Goal: Task Accomplishment & Management: Use online tool/utility

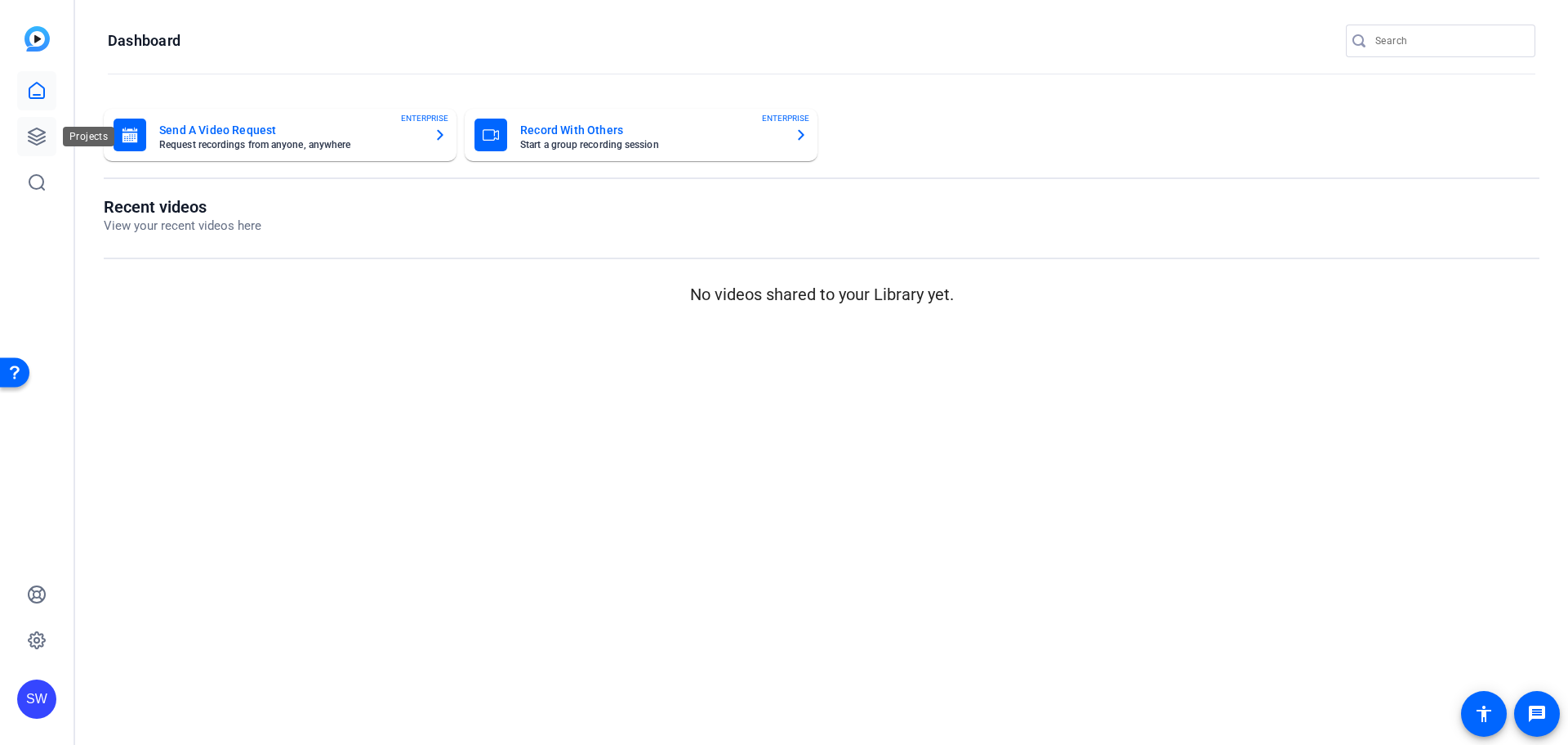
click at [39, 135] on icon at bounding box center [37, 136] width 16 height 16
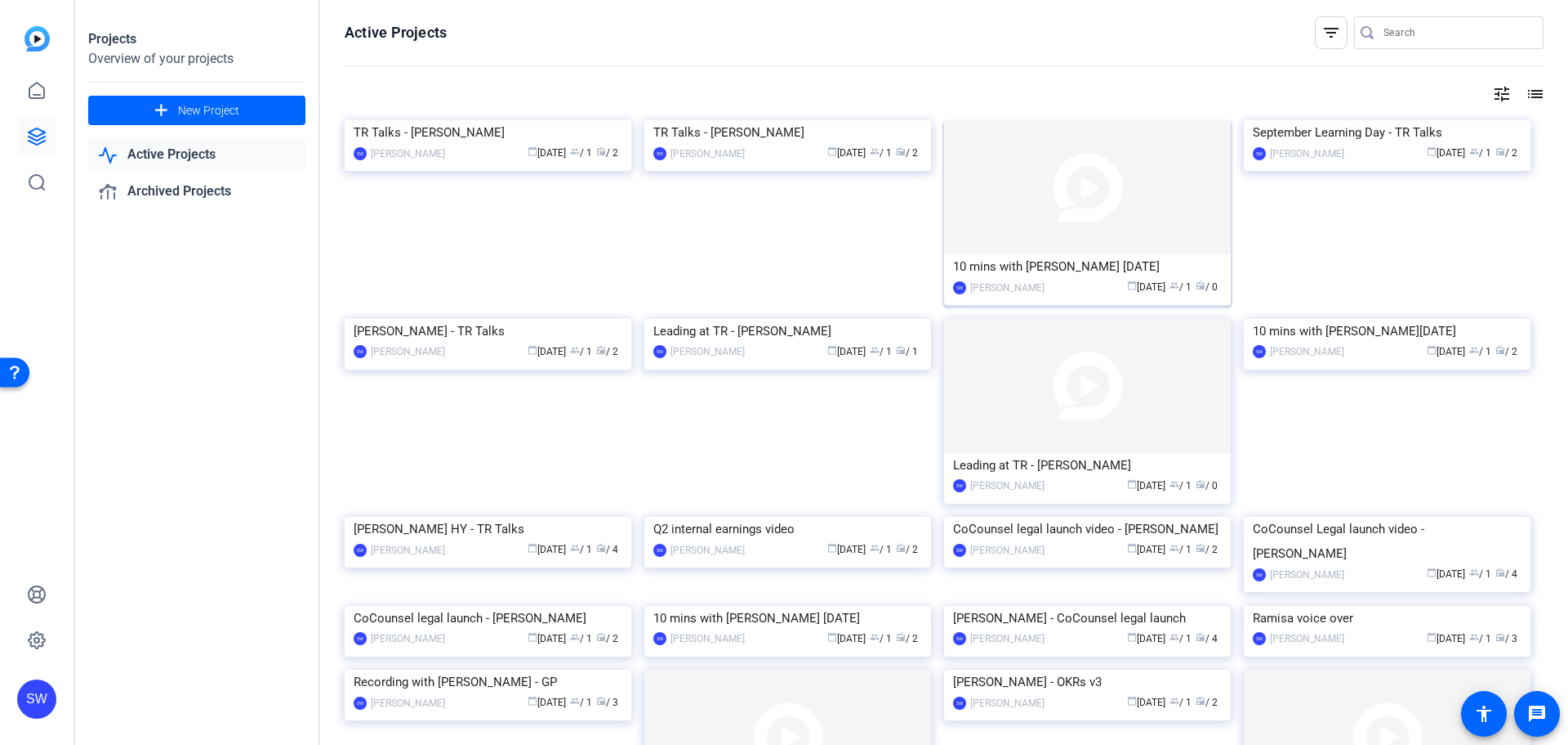
click at [1020, 269] on div "10 mins with Steve September 2025" at bounding box center [1087, 266] width 269 height 25
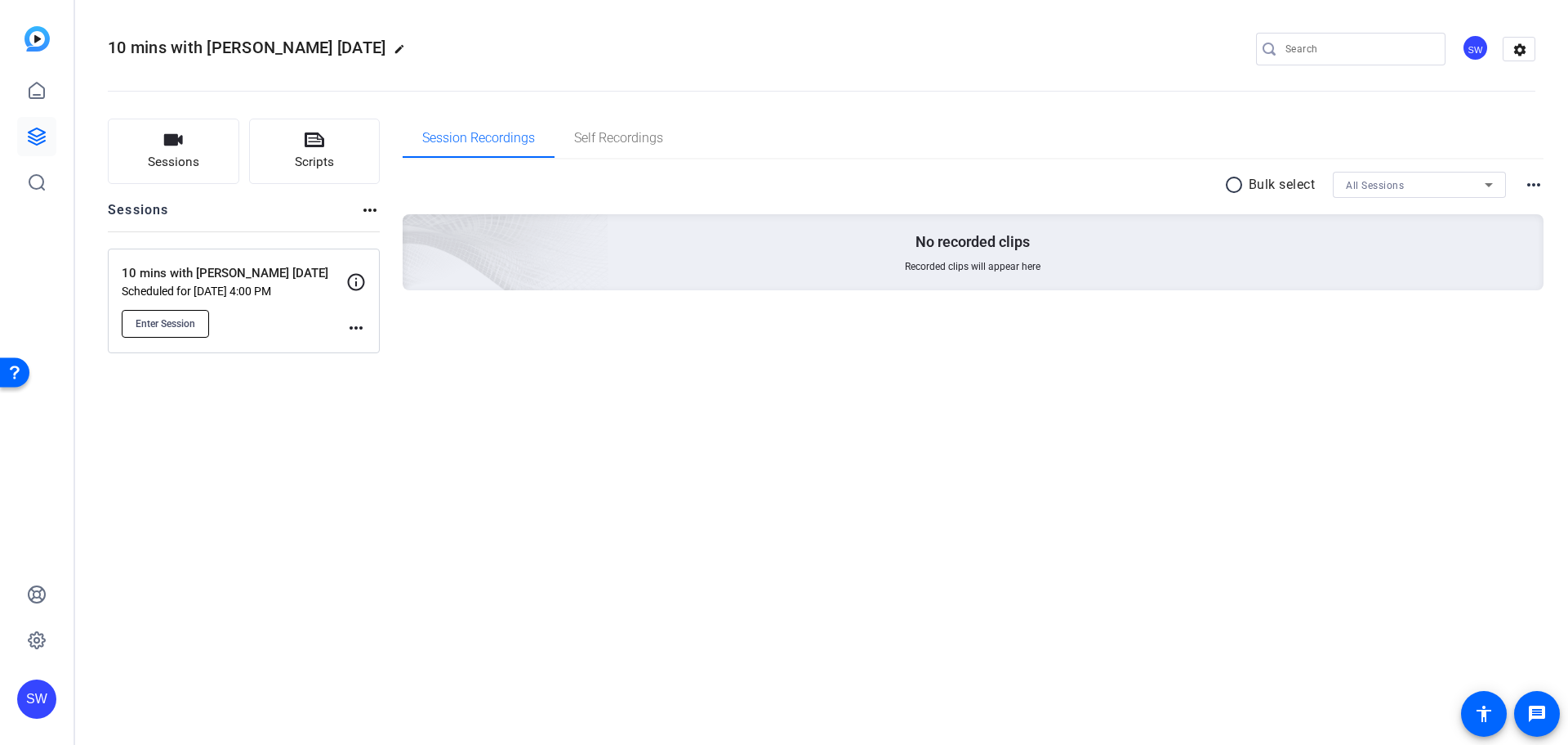
click at [177, 326] on span "Enter Session" at bounding box center [166, 323] width 59 height 13
click at [154, 311] on button "Enter Session" at bounding box center [165, 324] width 87 height 28
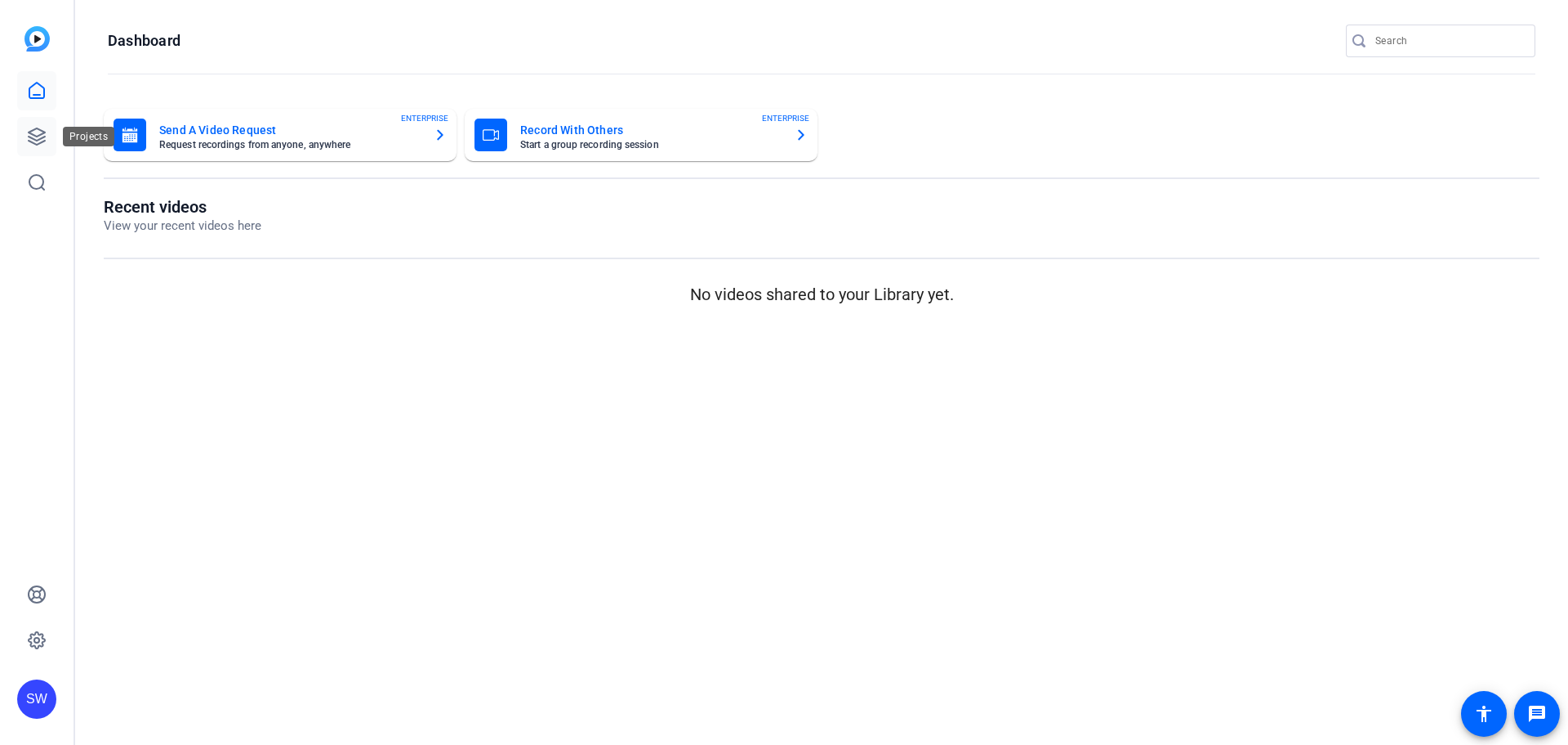
click at [37, 138] on icon at bounding box center [37, 136] width 20 height 20
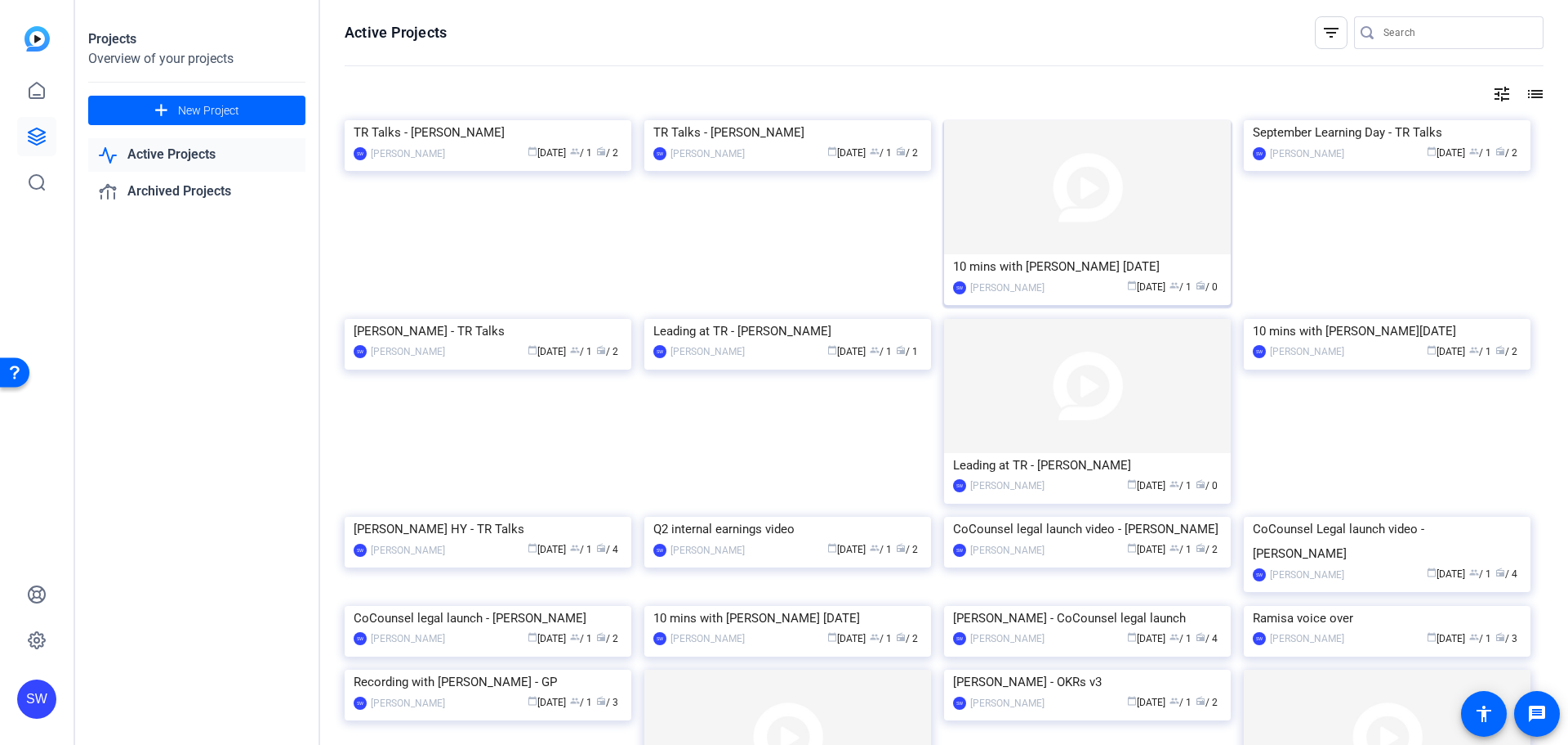
click at [1009, 263] on div "10 mins with [PERSON_NAME] [DATE]" at bounding box center [1087, 266] width 269 height 25
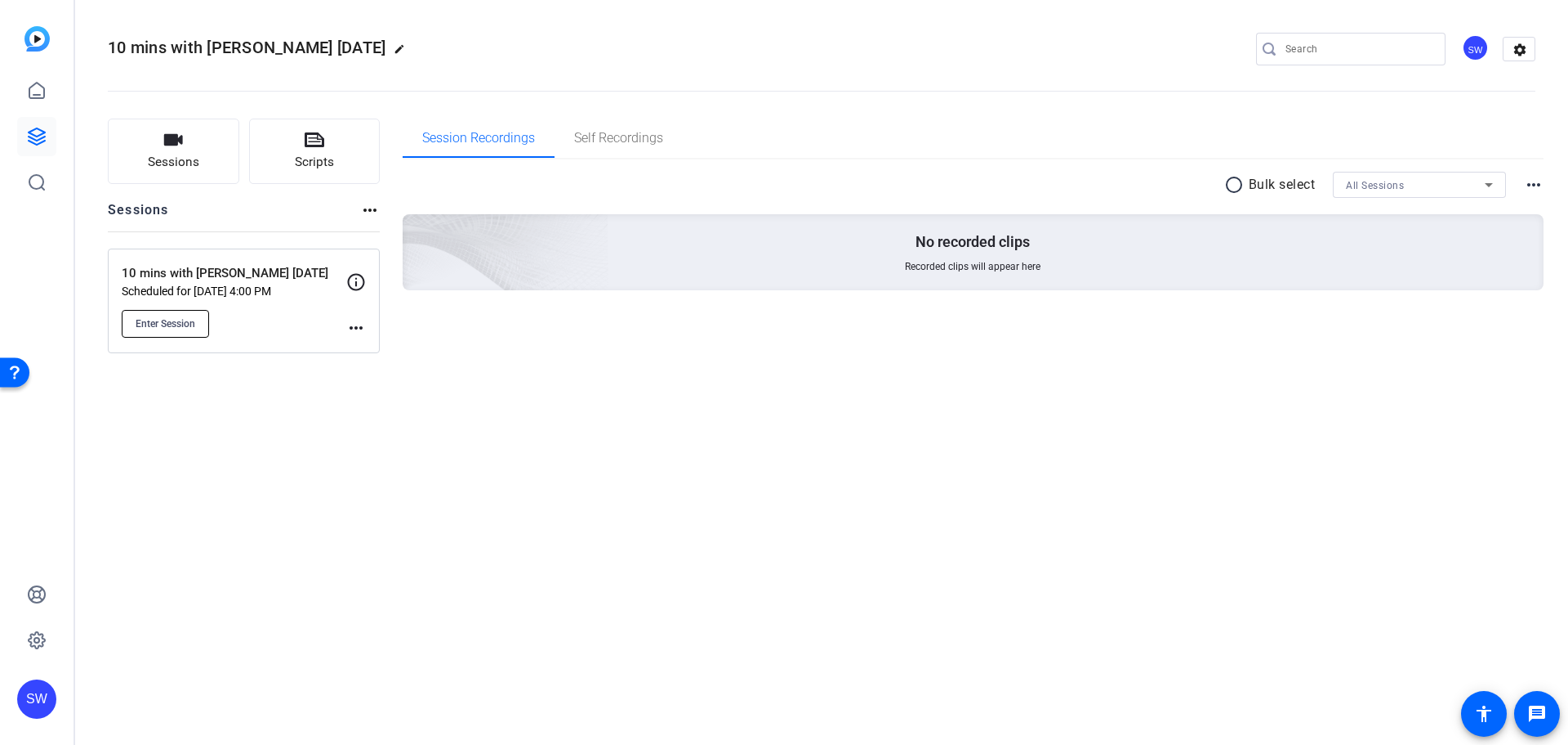
click at [174, 327] on span "Enter Session" at bounding box center [166, 323] width 59 height 13
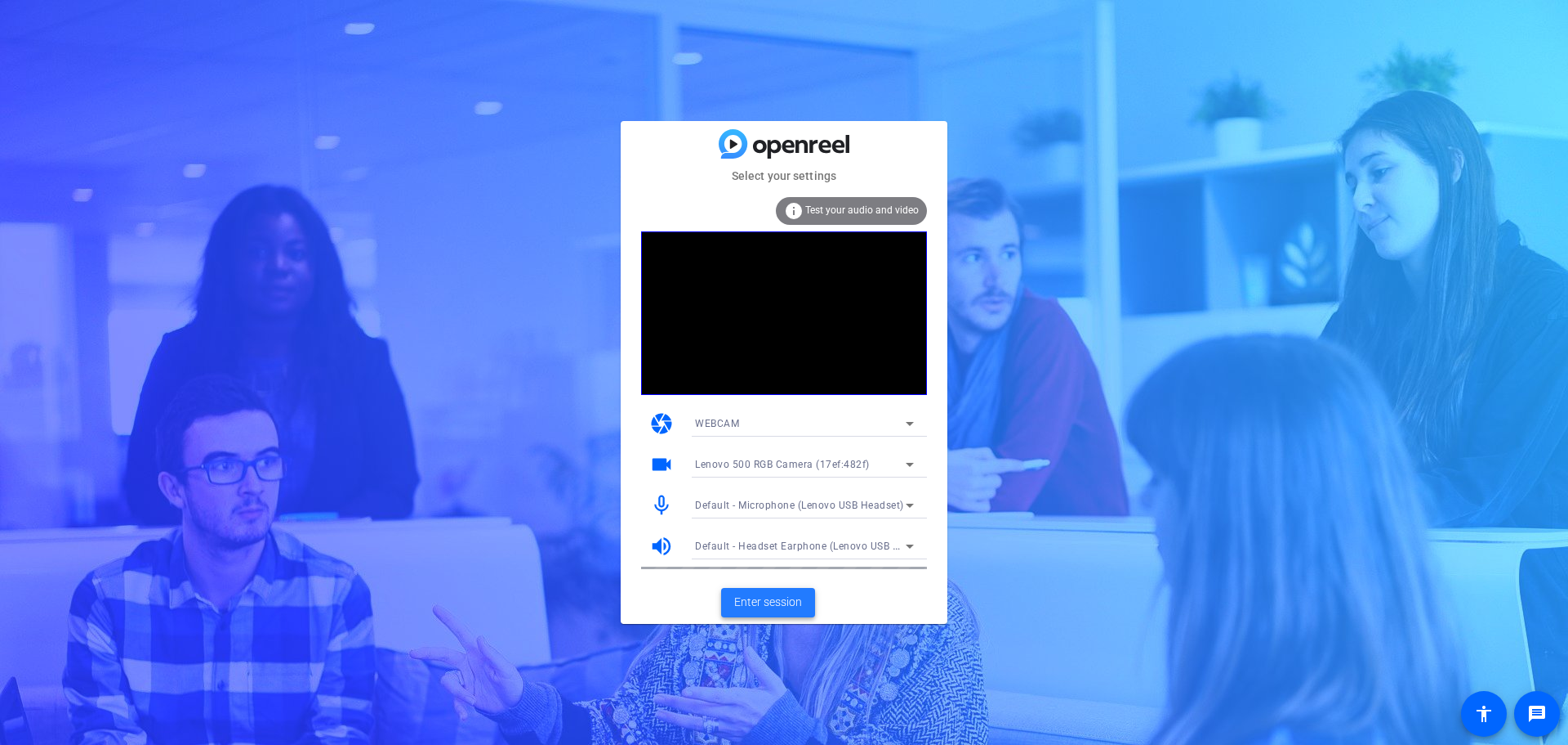
click at [772, 605] on span "Enter session" at bounding box center [768, 602] width 68 height 17
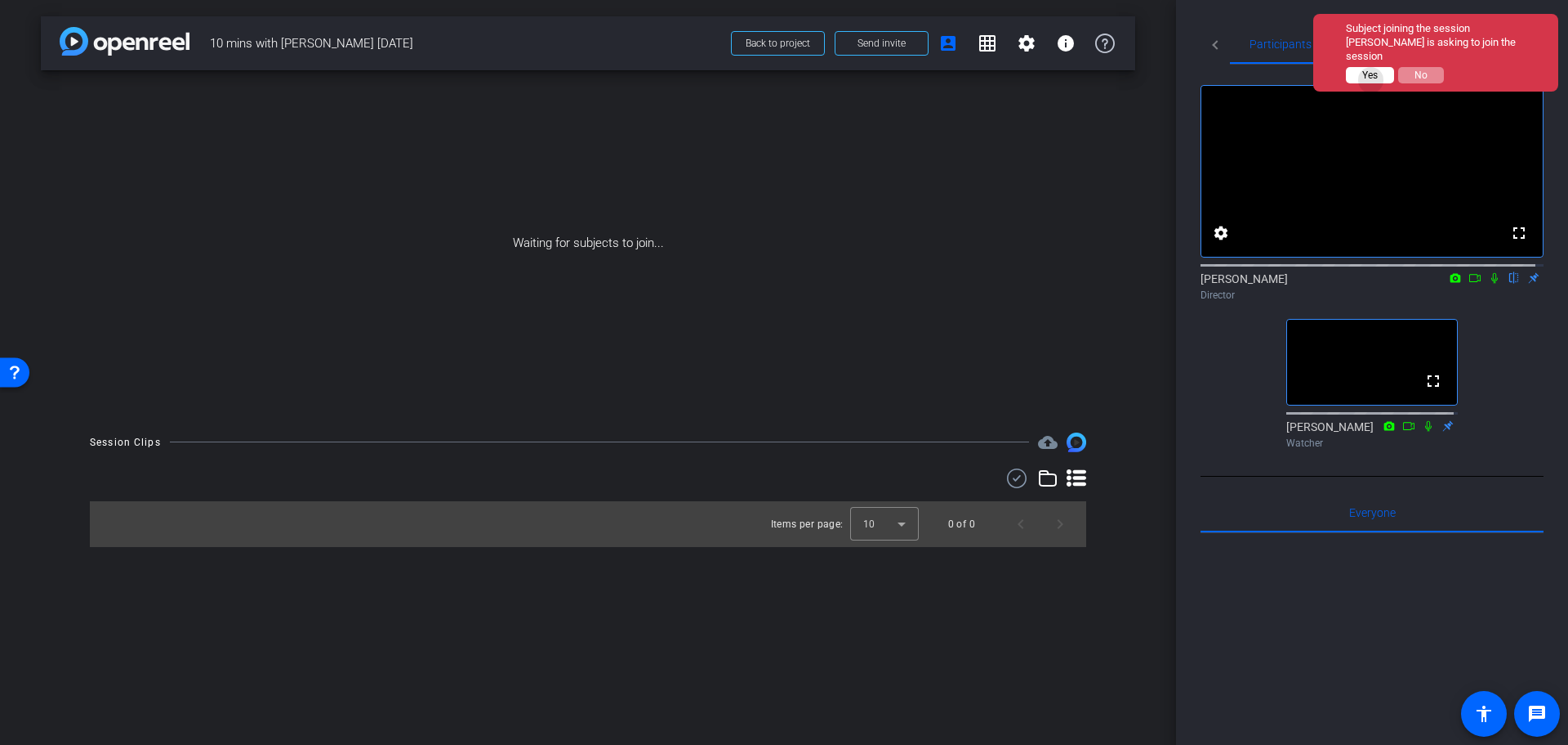
click at [1372, 70] on span "Yes" at bounding box center [1370, 75] width 15 height 11
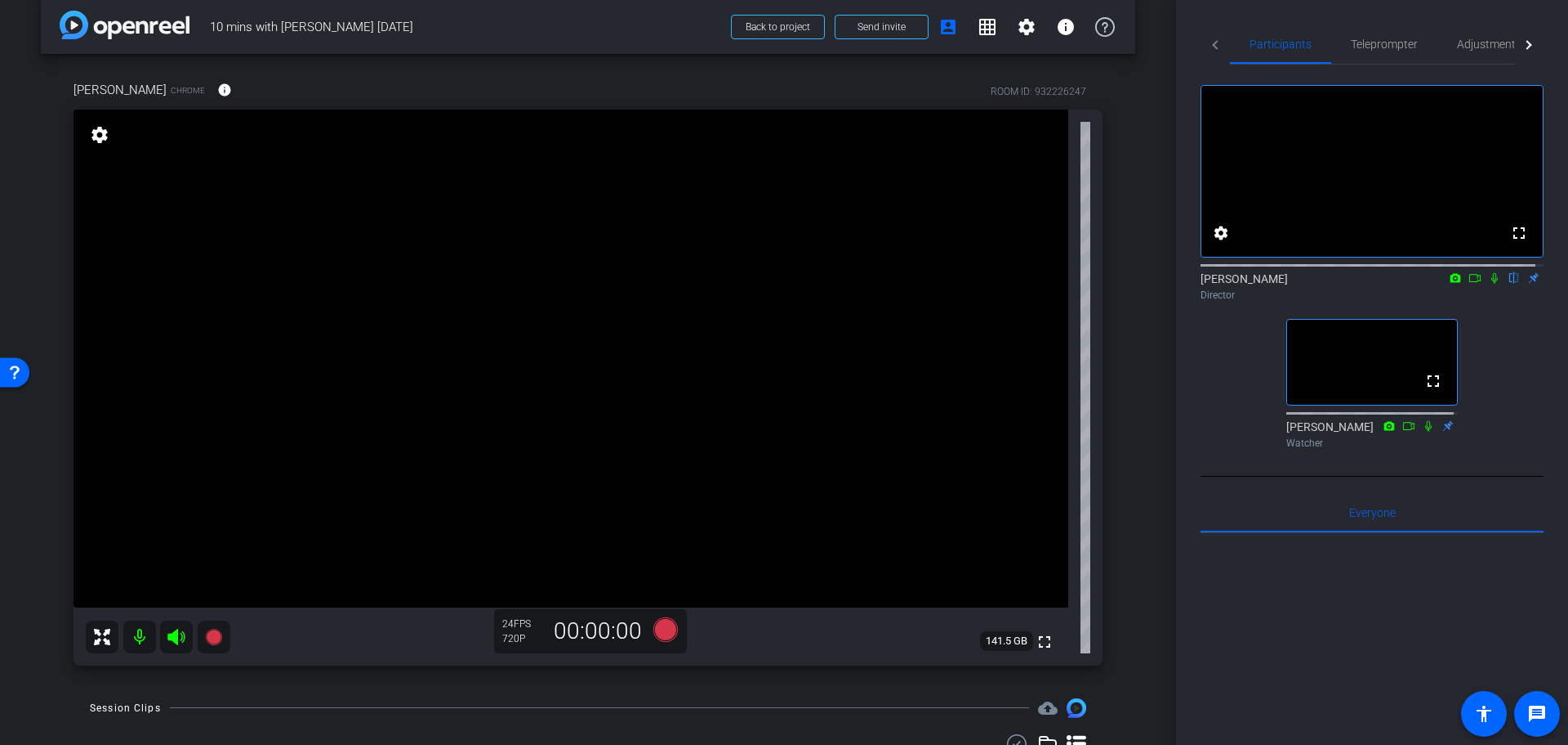
scroll to position [3, 0]
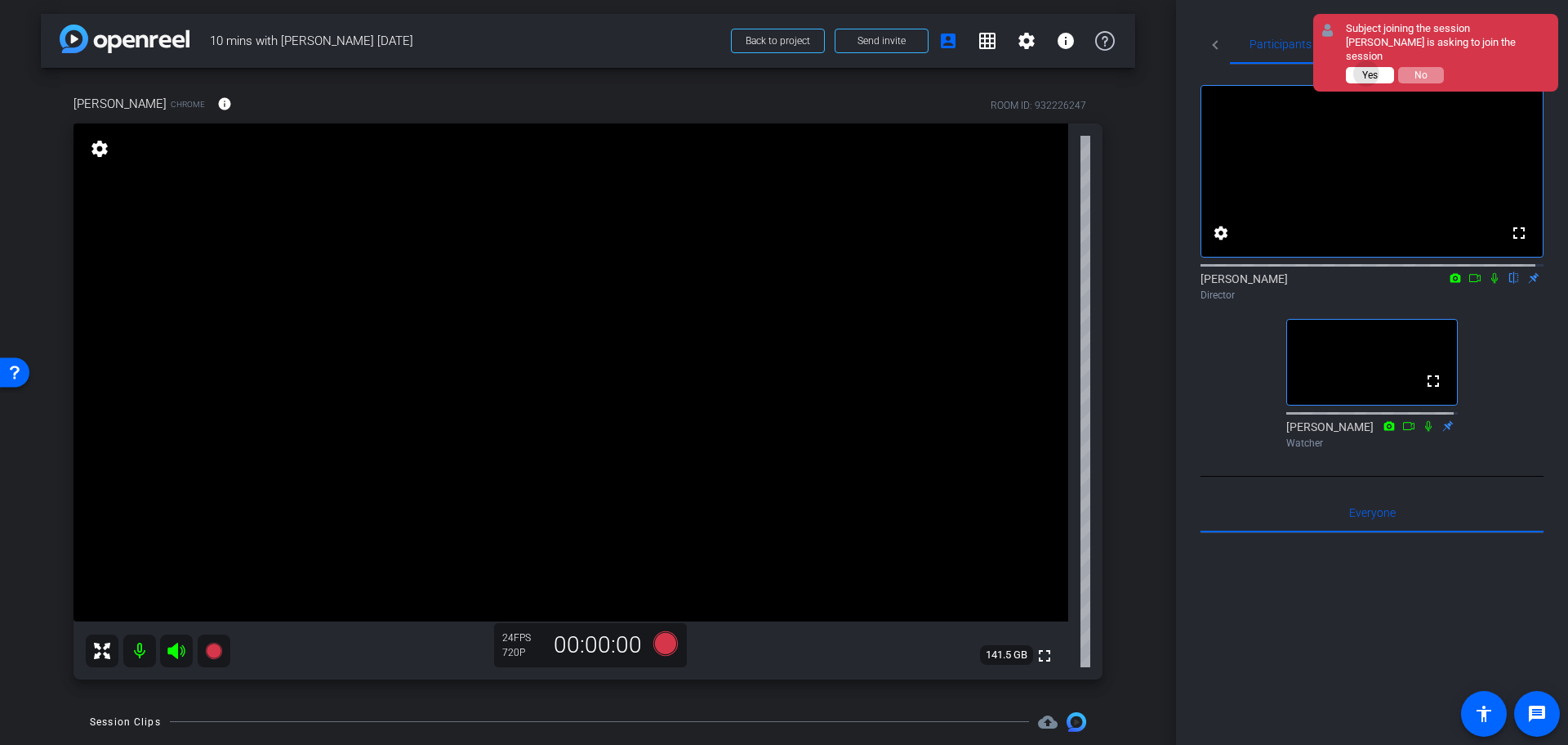
click at [1368, 70] on span "Yes" at bounding box center [1370, 75] width 15 height 11
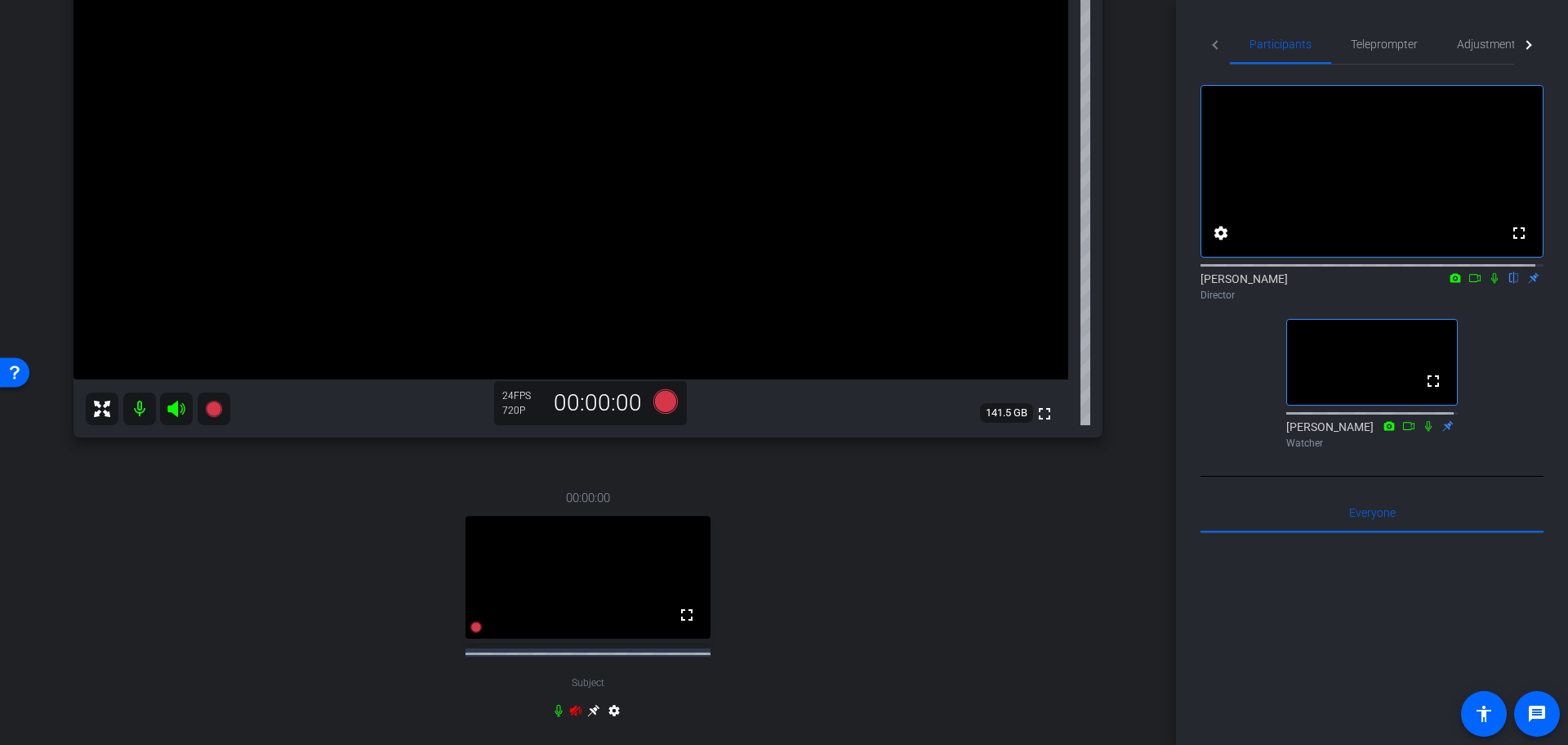
scroll to position [246, 0]
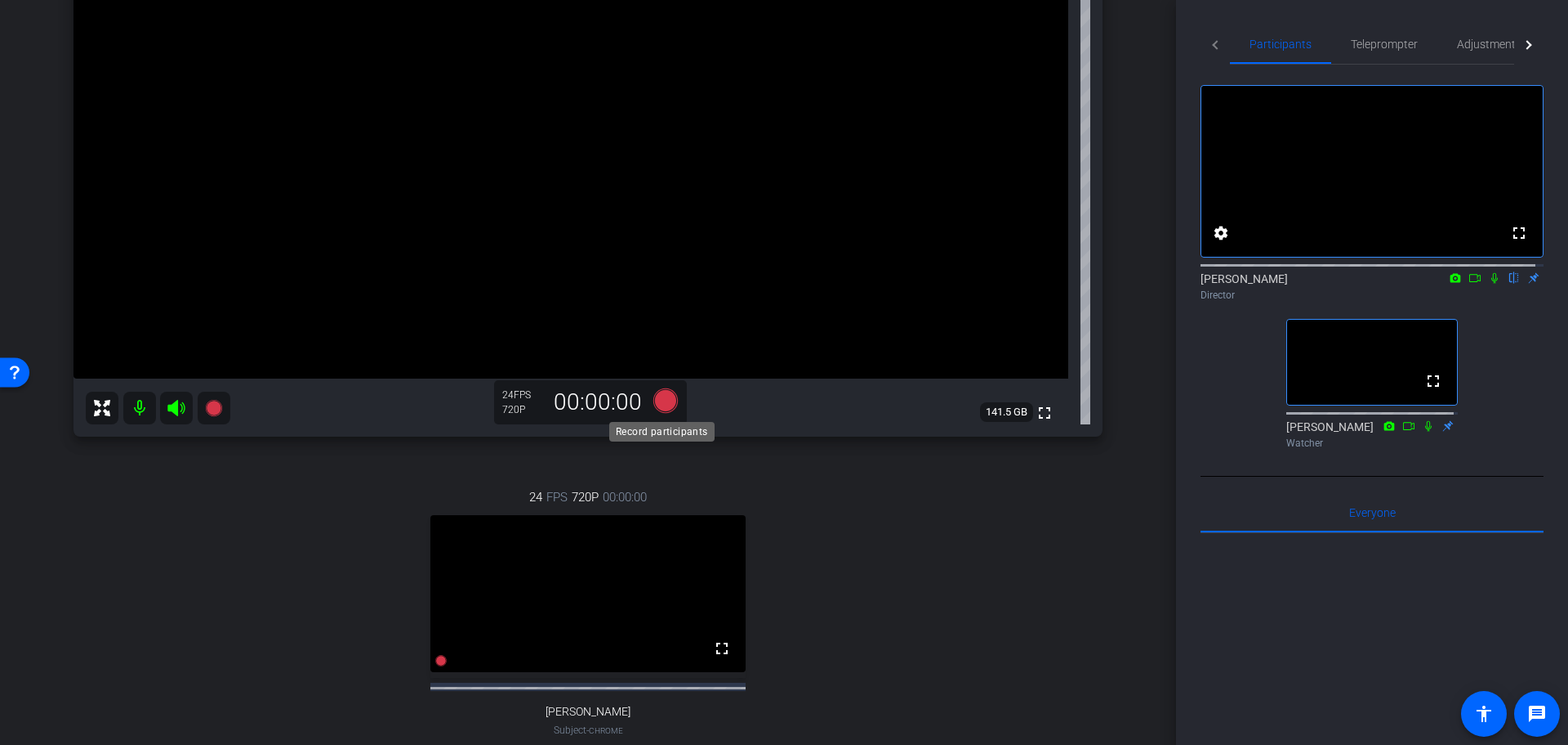
click at [657, 401] on icon at bounding box center [666, 399] width 25 height 25
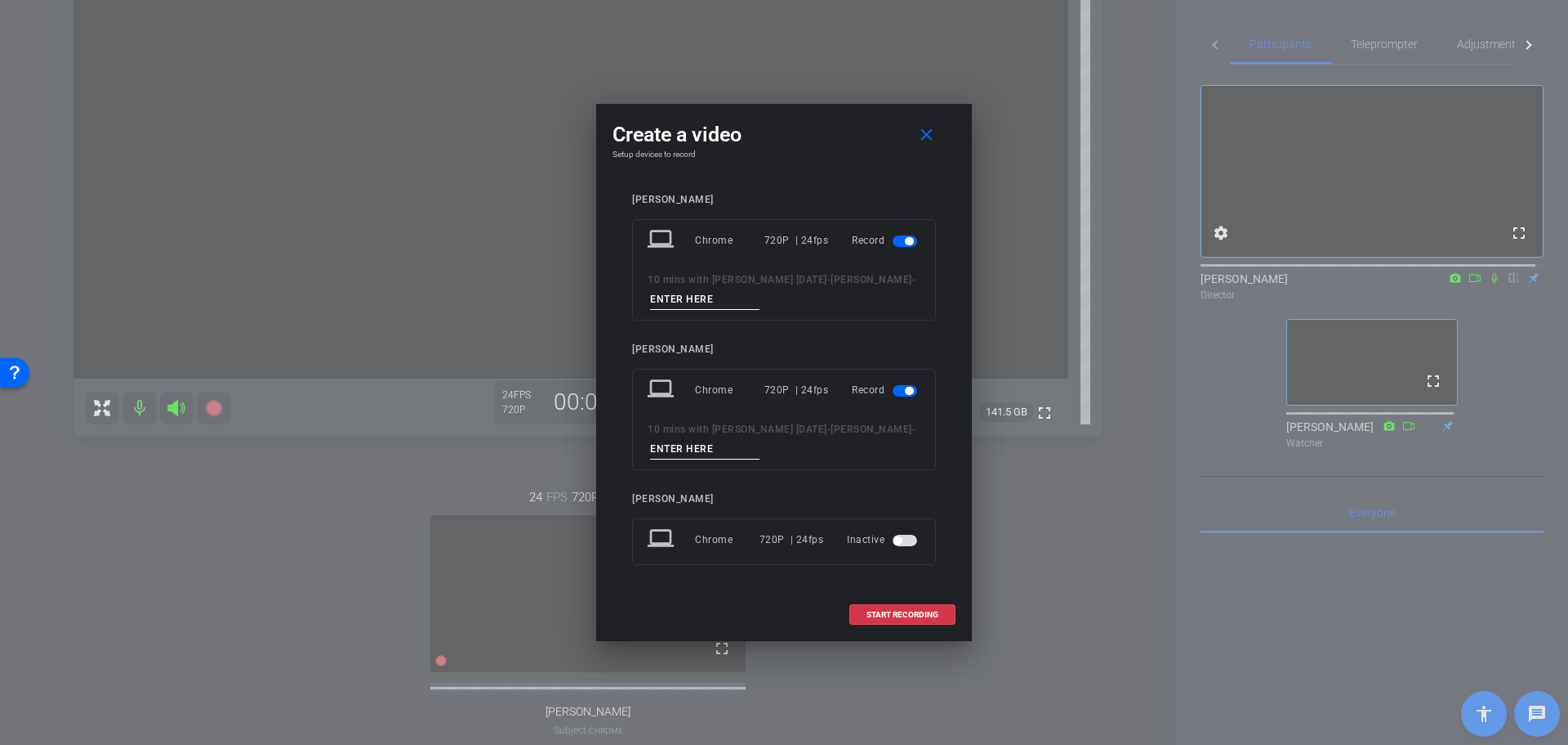
click at [672, 302] on input at bounding box center [705, 300] width 110 height 20
type input "Marique"
click at [681, 449] on input at bounding box center [705, 449] width 110 height 20
type input "[PERSON_NAME]"
click at [904, 615] on span "START RECORDING" at bounding box center [902, 615] width 72 height 8
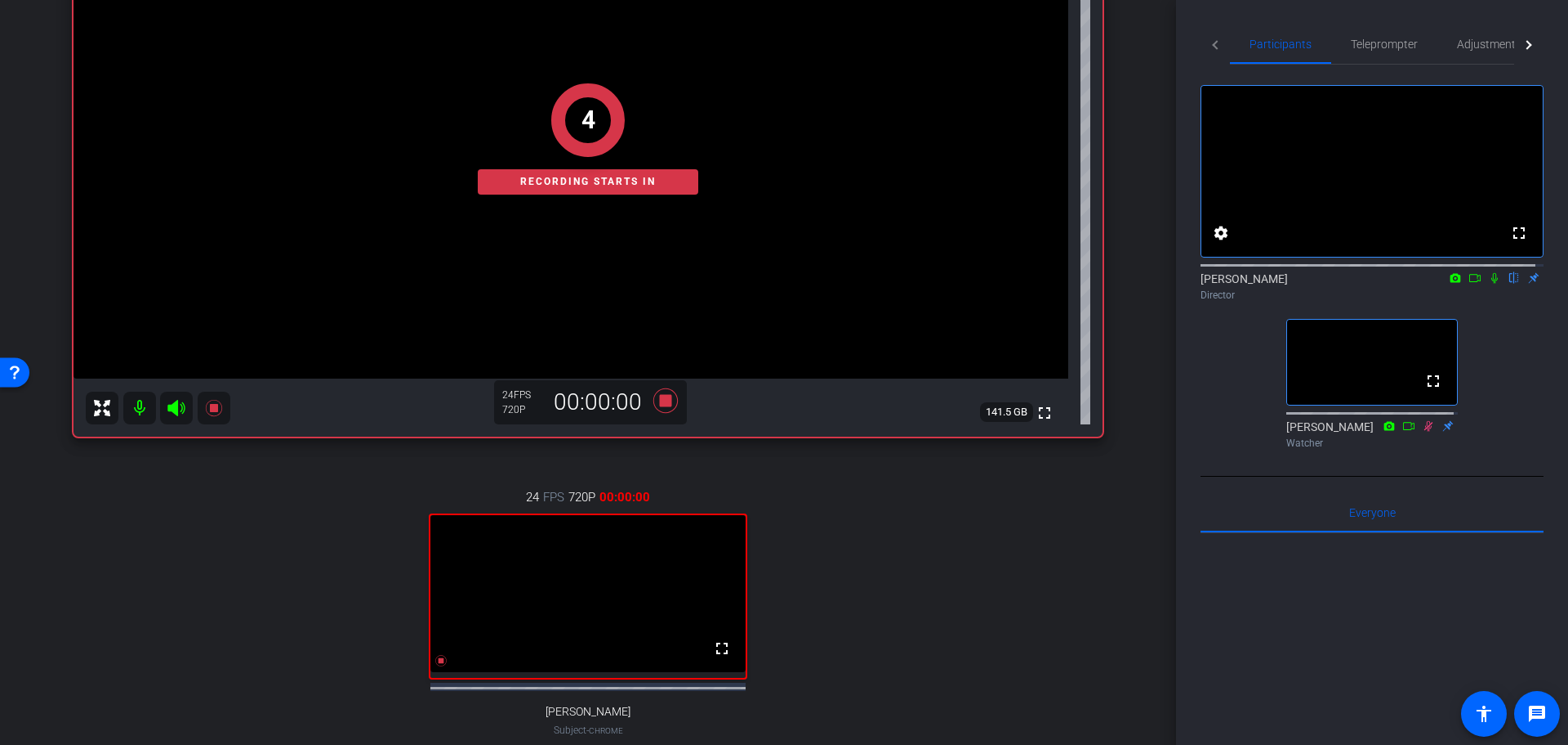
click at [1488, 284] on icon at bounding box center [1494, 277] width 13 height 11
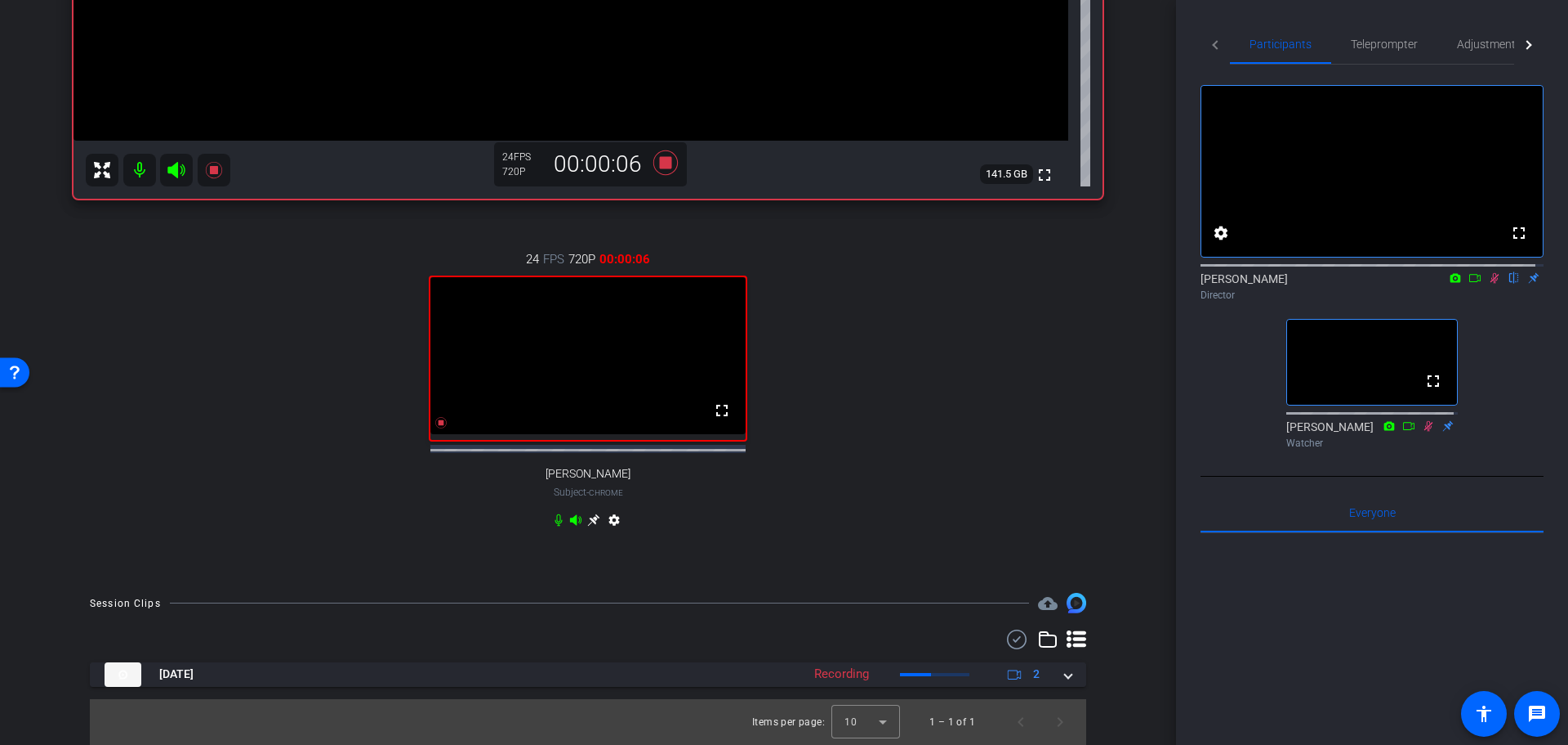
scroll to position [494, 0]
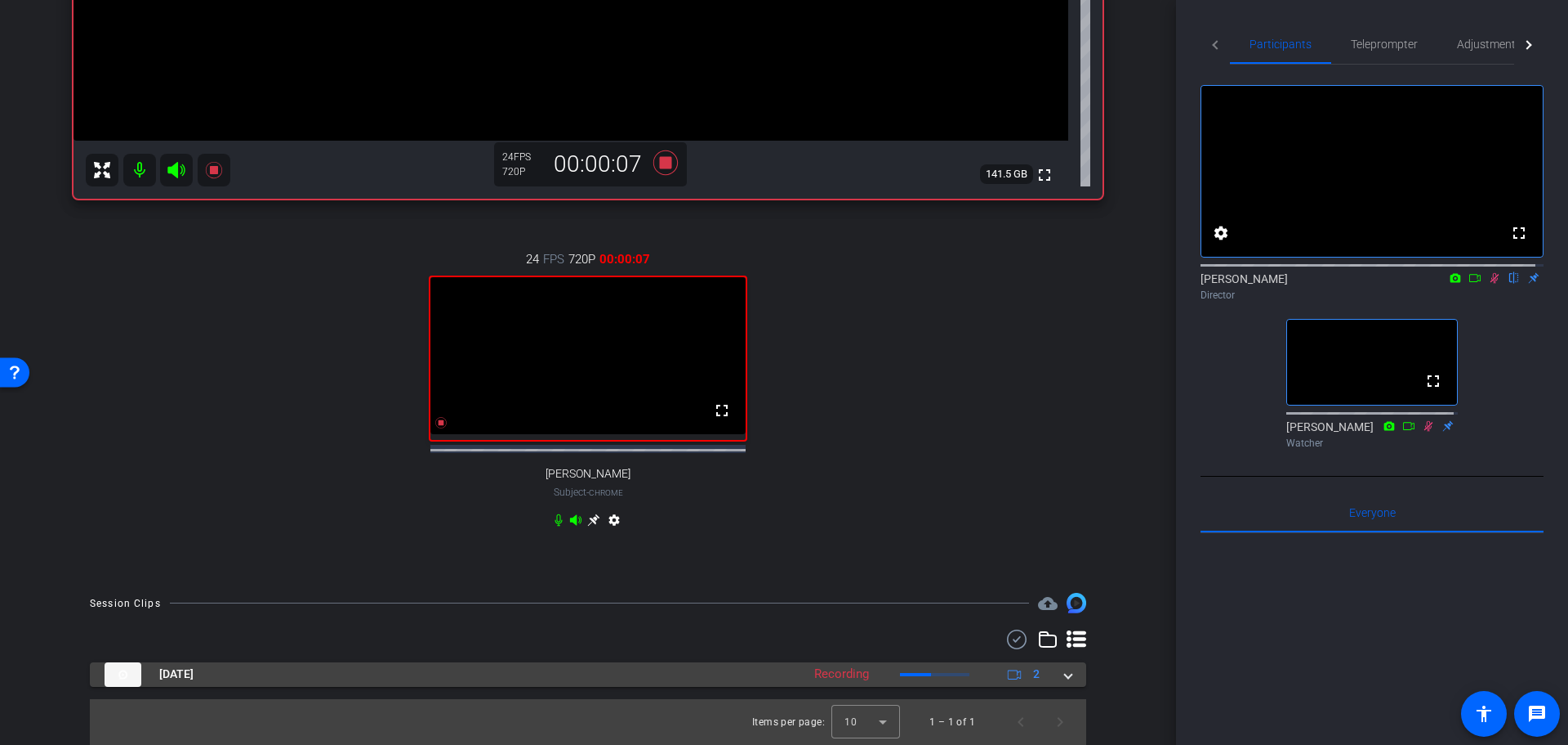
click at [1065, 678] on span at bounding box center [1069, 674] width 7 height 17
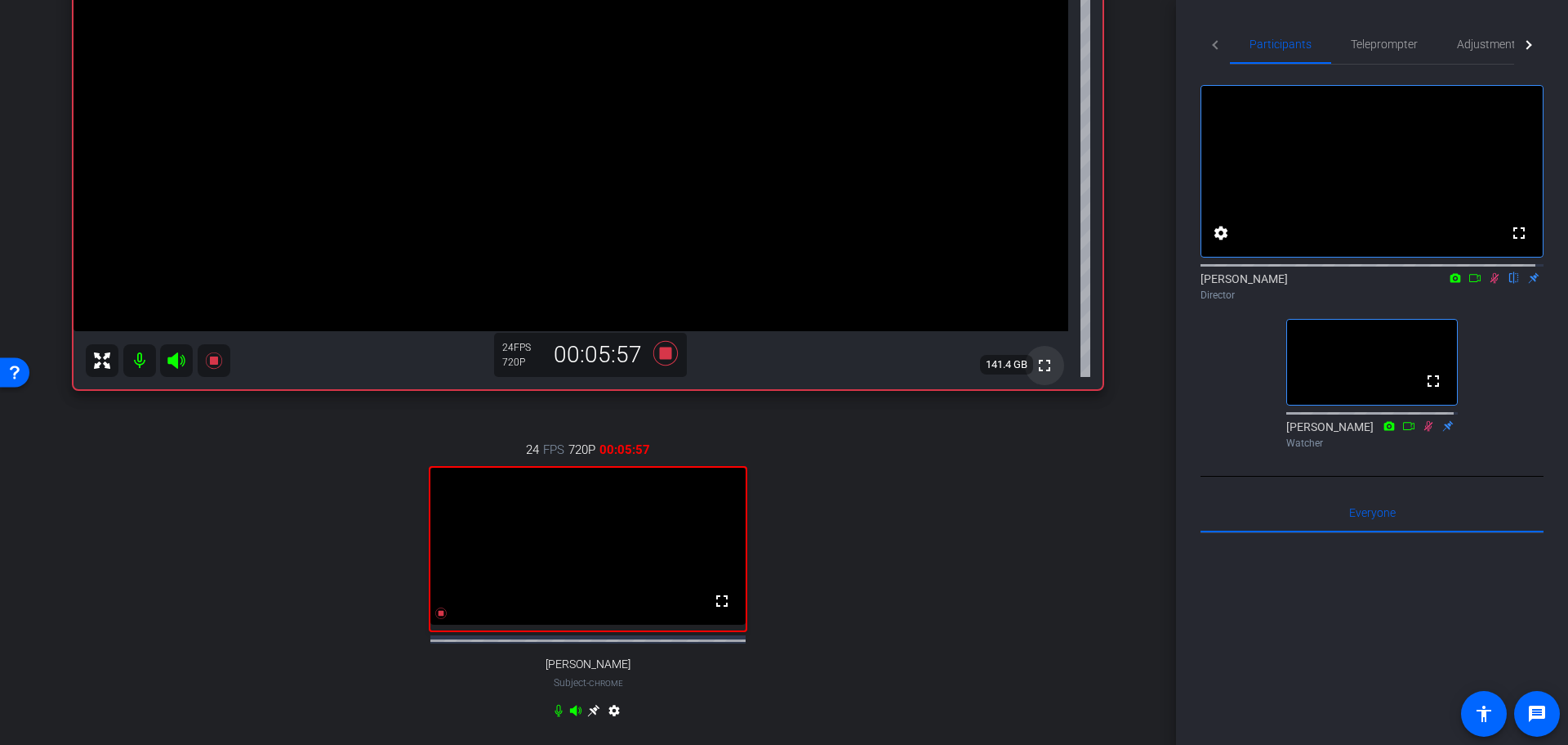
scroll to position [283, 0]
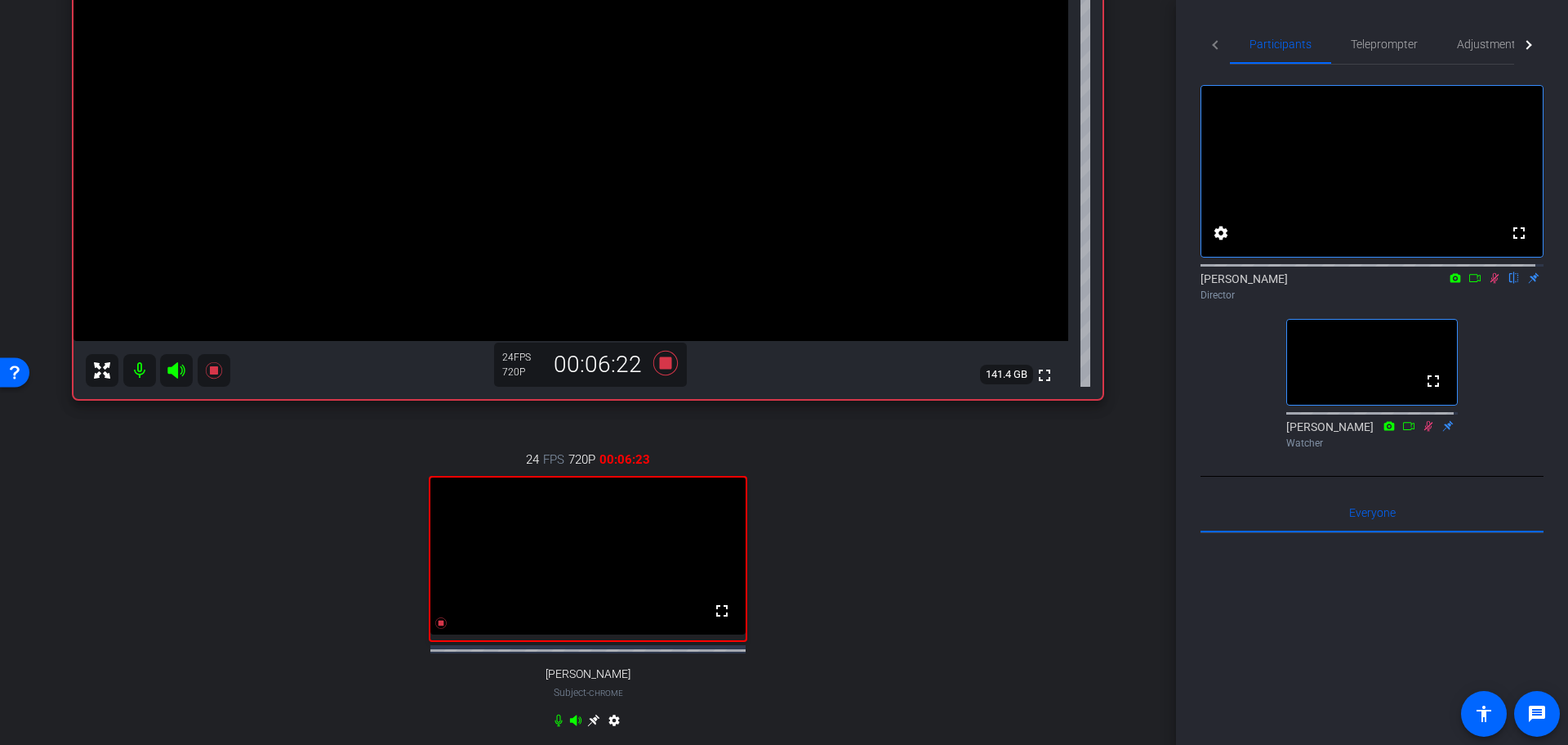
click at [1488, 284] on icon at bounding box center [1494, 277] width 13 height 11
click at [1491, 284] on icon at bounding box center [1495, 278] width 9 height 11
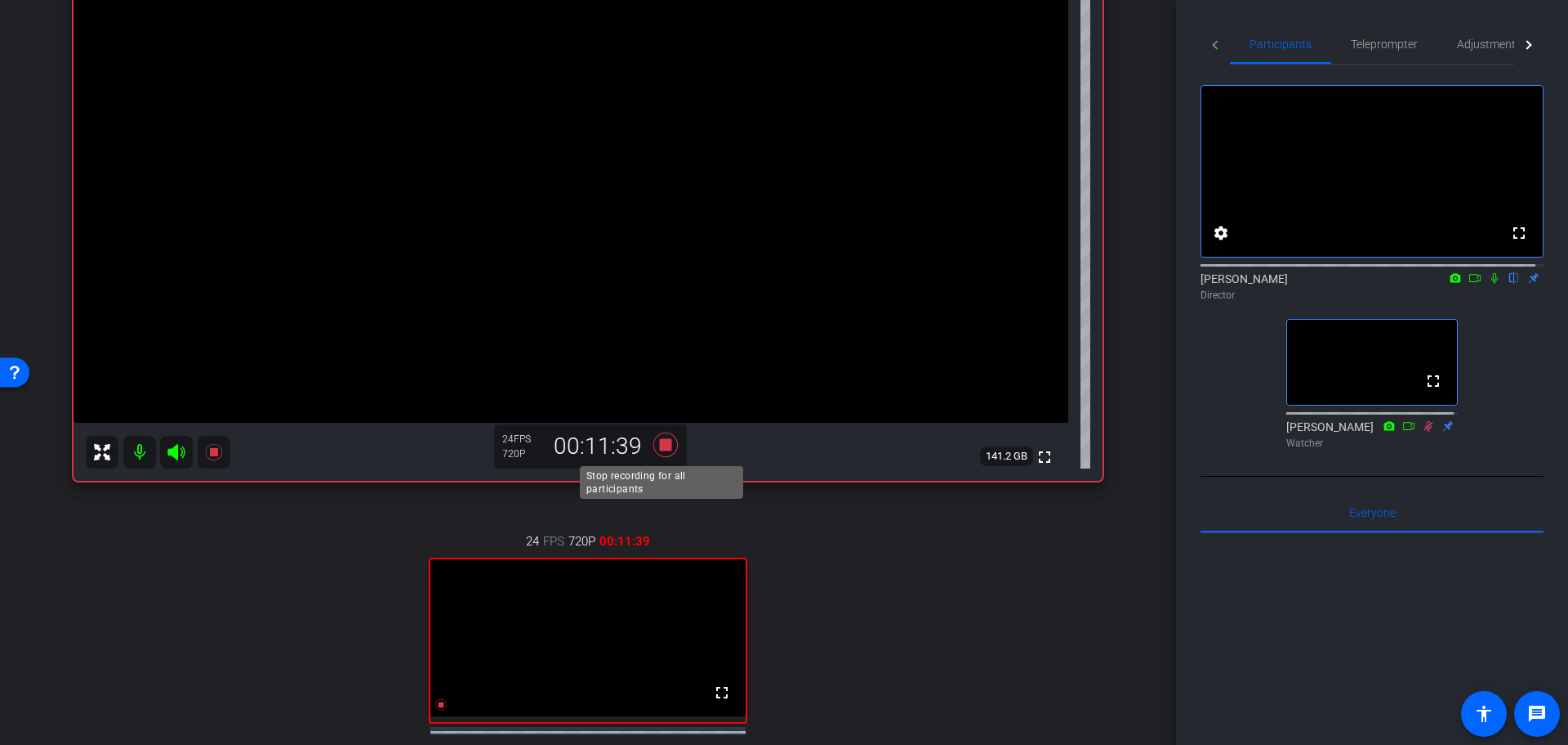
click at [663, 443] on icon at bounding box center [666, 443] width 25 height 25
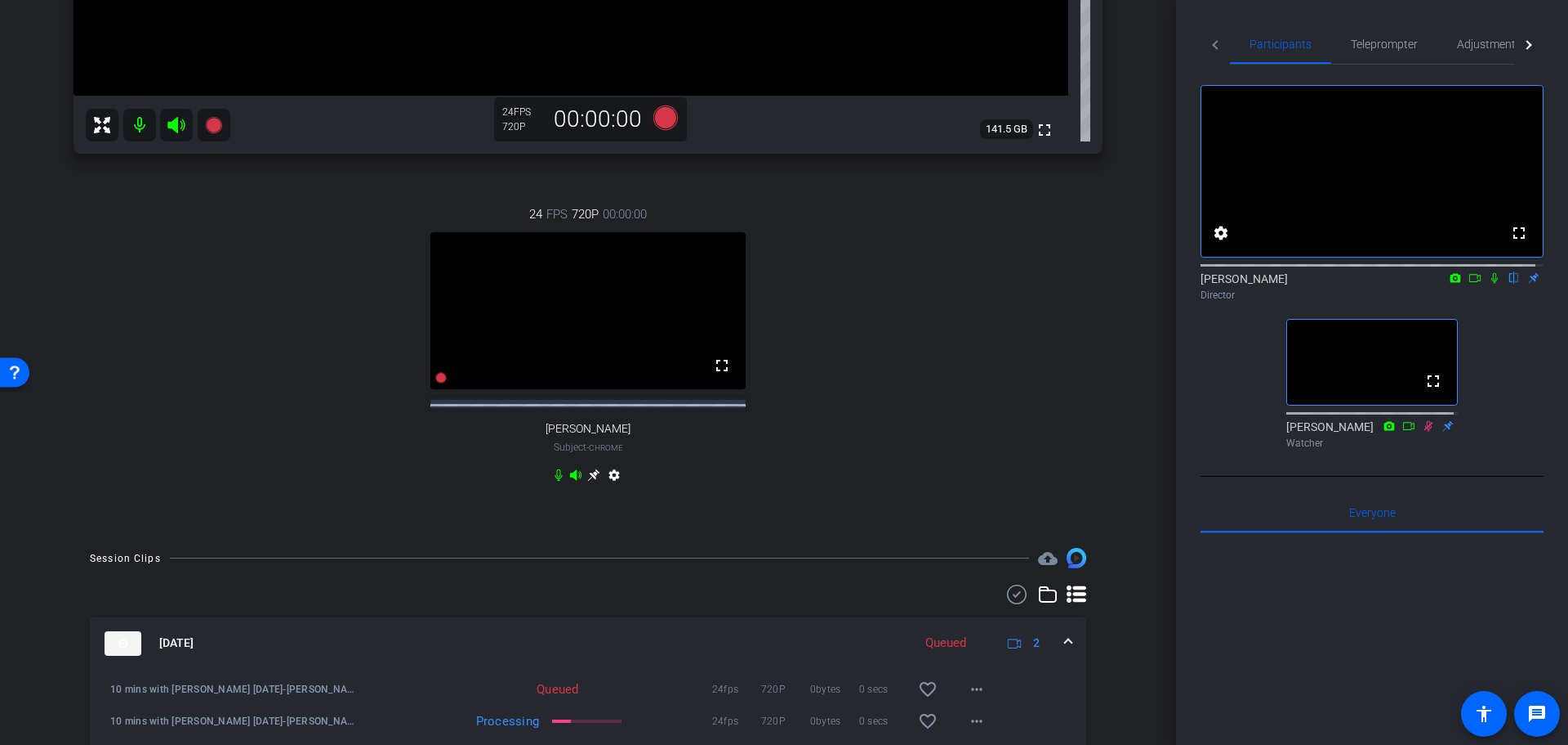
scroll to position [610, 0]
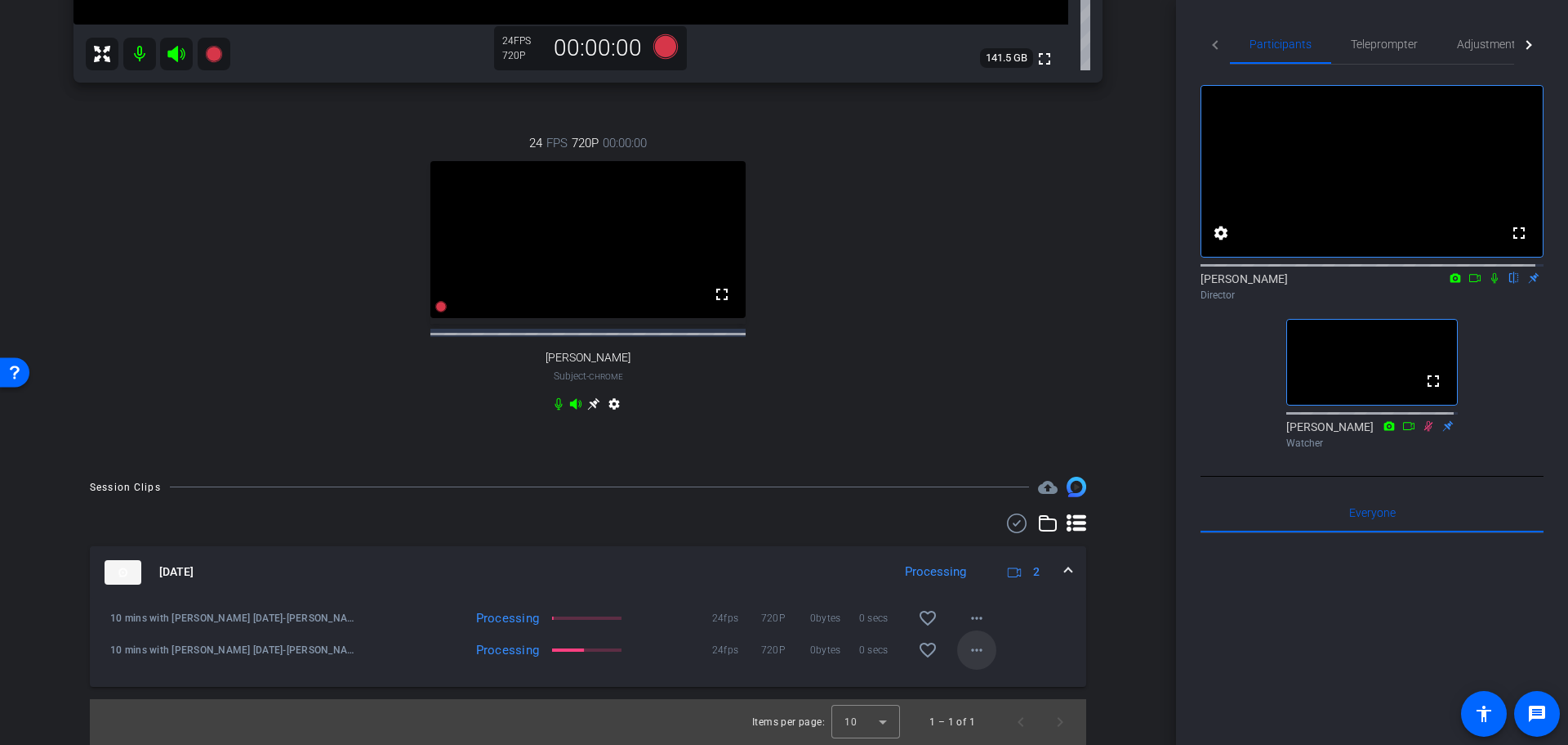
click at [969, 653] on mat-icon "more_horiz" at bounding box center [976, 649] width 20 height 20
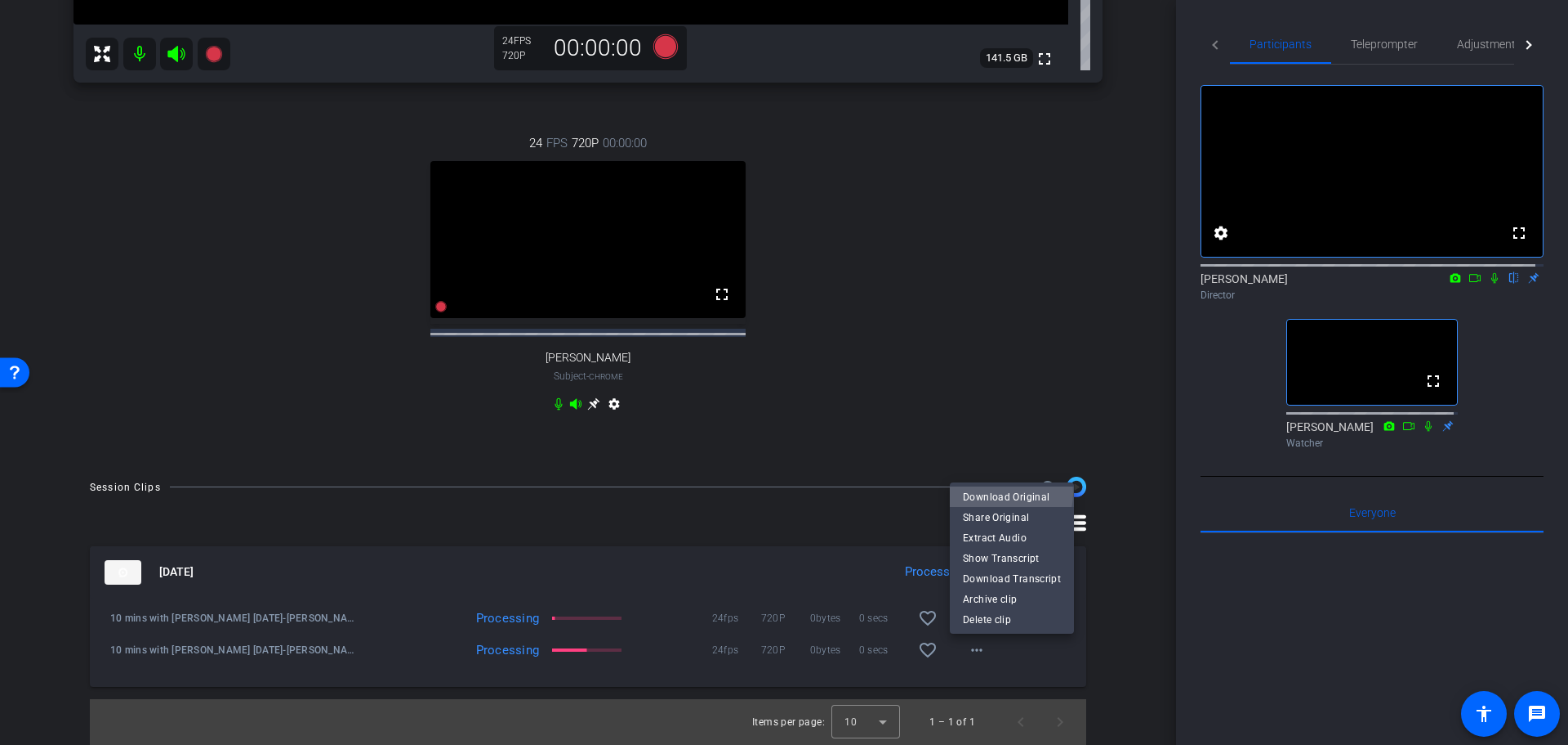
click at [1010, 494] on span "Download Original" at bounding box center [1011, 496] width 98 height 20
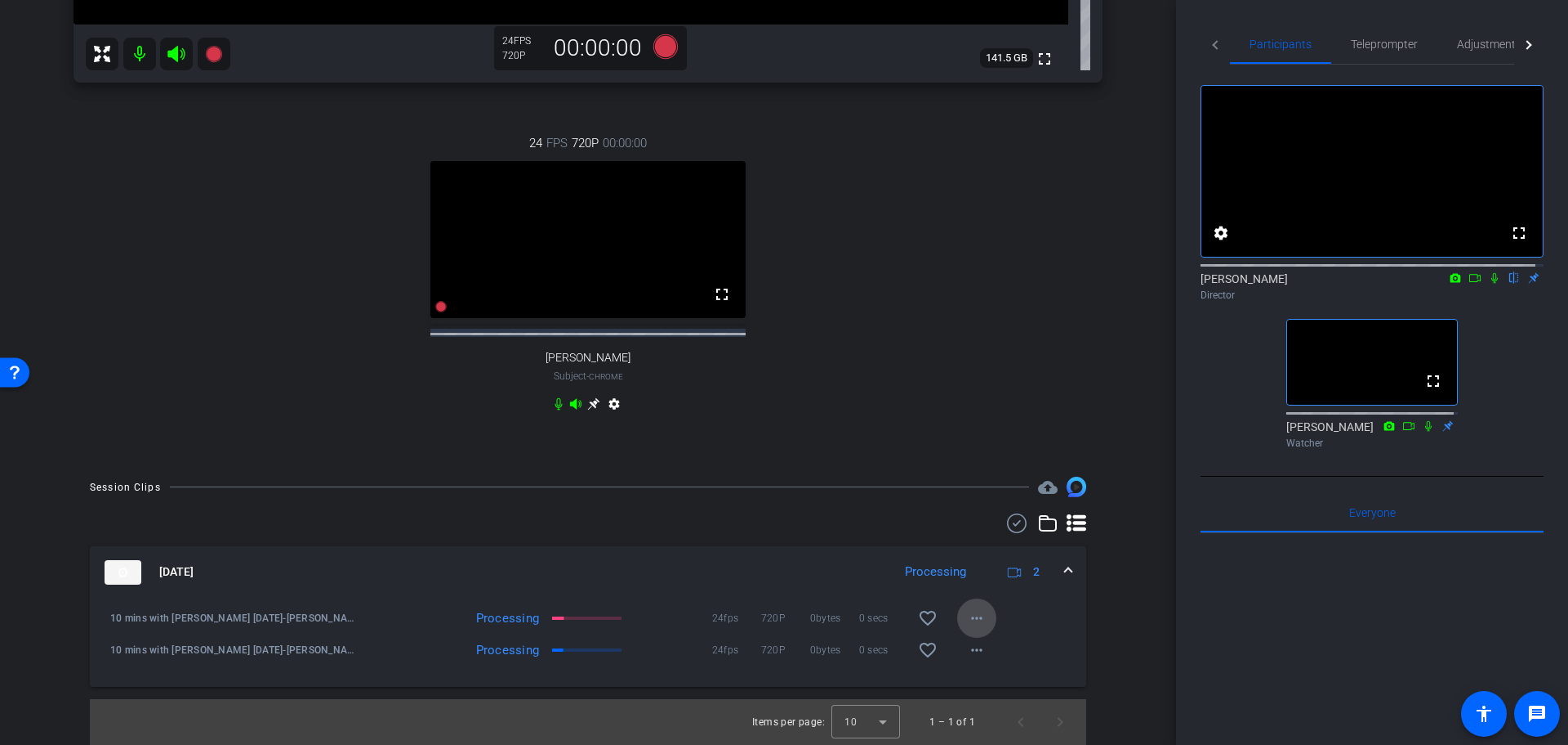
click at [975, 623] on mat-icon "more_horiz" at bounding box center [976, 618] width 20 height 20
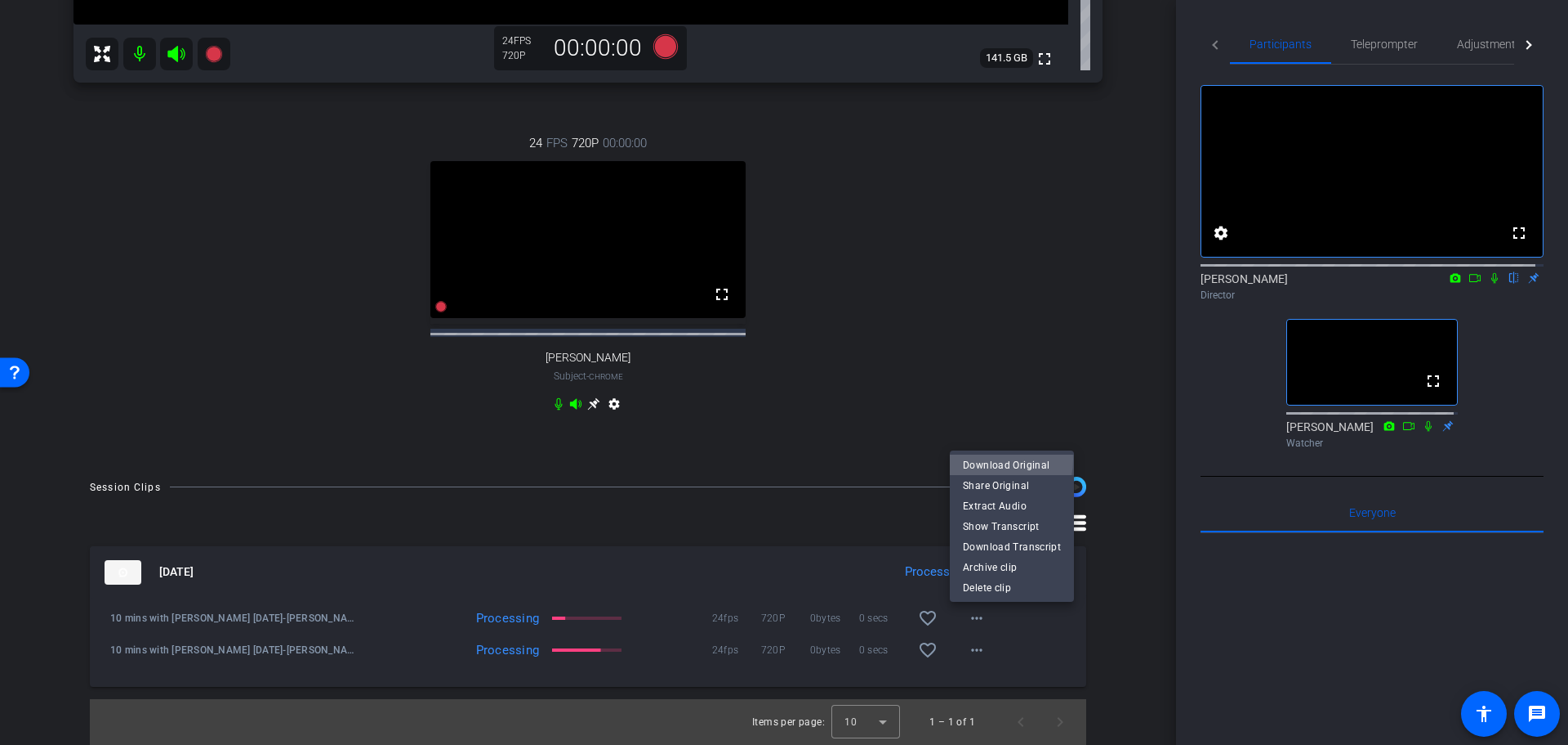
click at [984, 460] on span "Download Original" at bounding box center [1011, 465] width 98 height 20
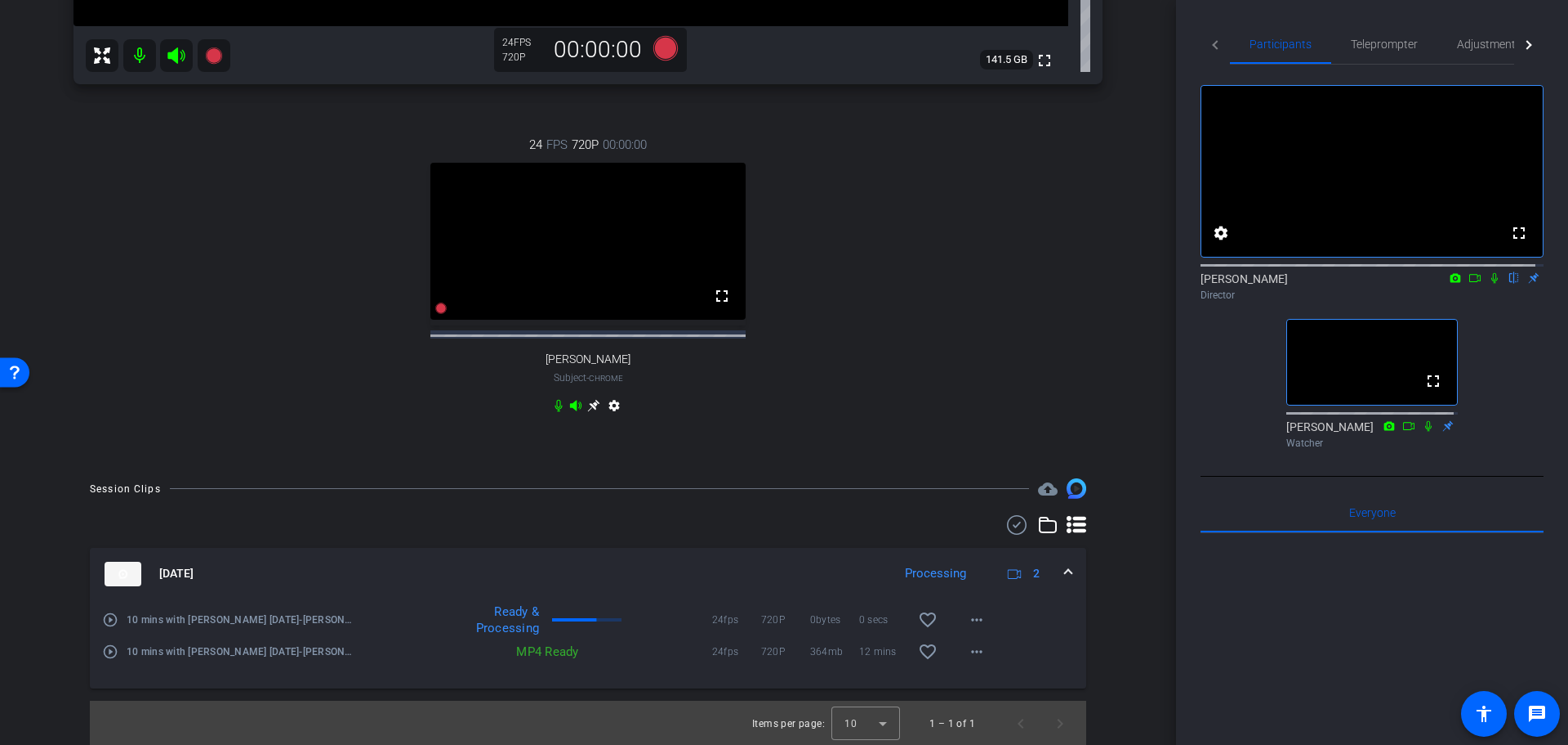
scroll to position [613, 0]
click at [967, 651] on mat-icon "more_horiz" at bounding box center [976, 649] width 20 height 20
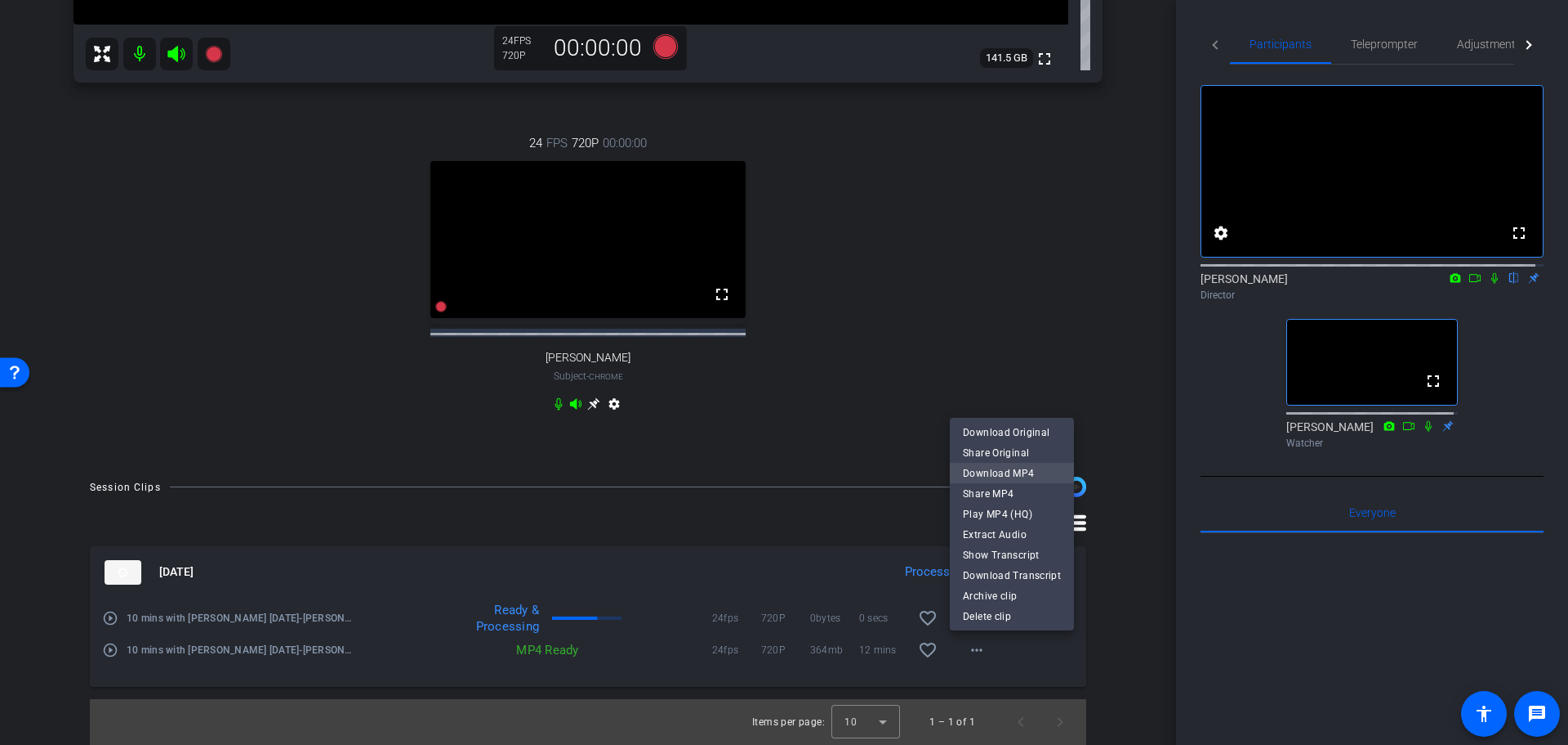
click at [989, 473] on span "Download MP4" at bounding box center [1011, 473] width 98 height 20
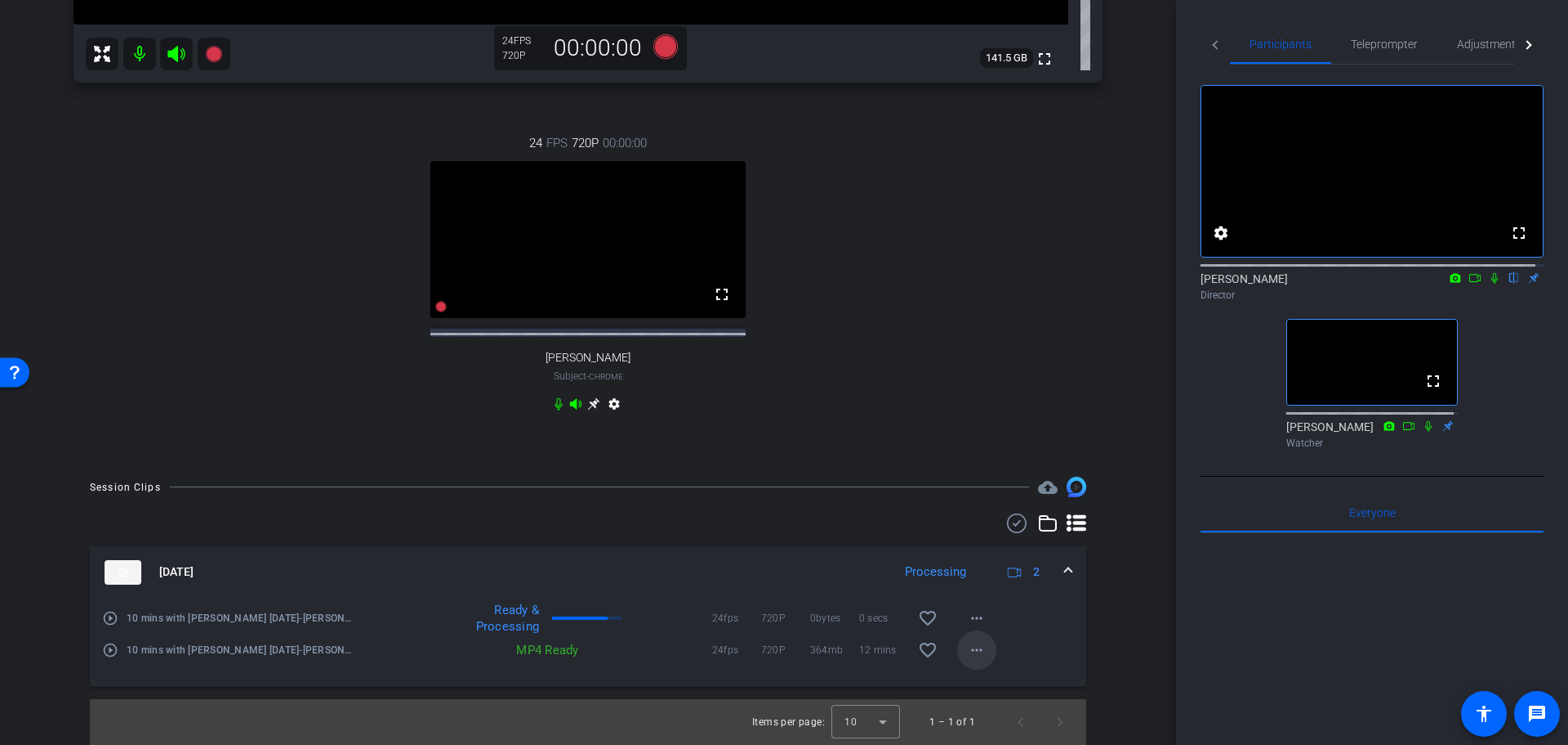
click at [967, 649] on mat-icon "more_horiz" at bounding box center [976, 649] width 20 height 20
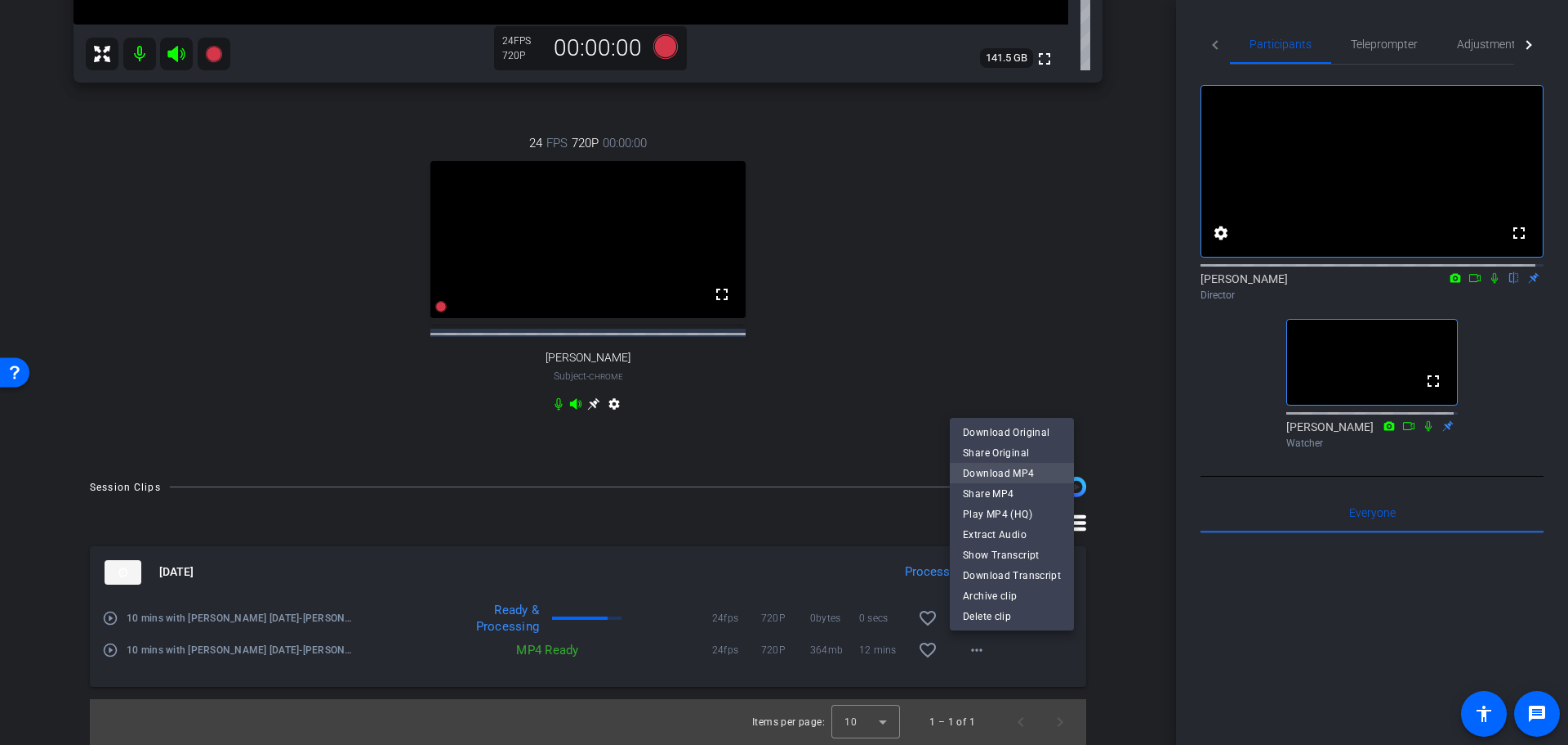
click at [1010, 468] on span "Download MP4" at bounding box center [1011, 473] width 98 height 20
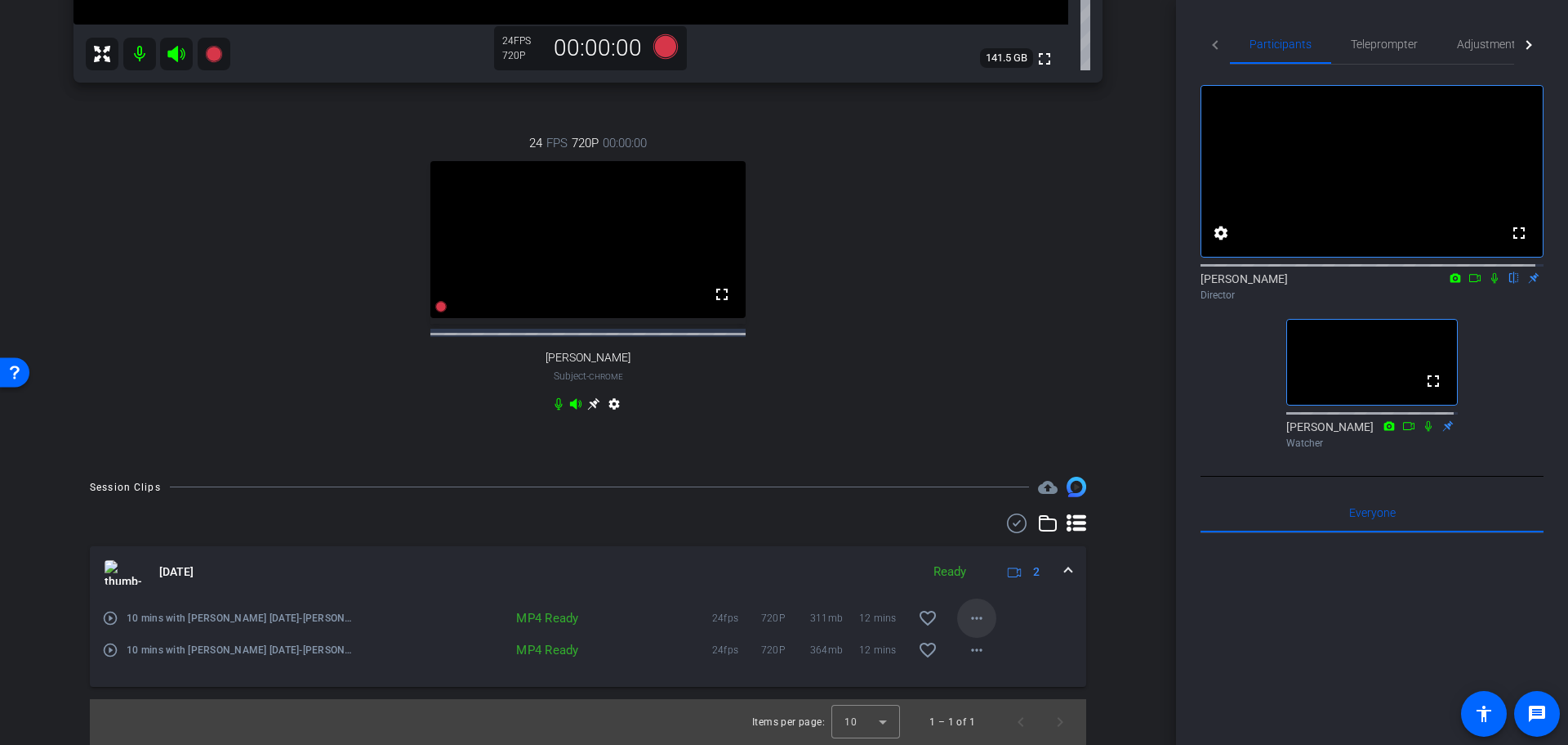
click at [967, 614] on mat-icon "more_horiz" at bounding box center [976, 618] width 20 height 20
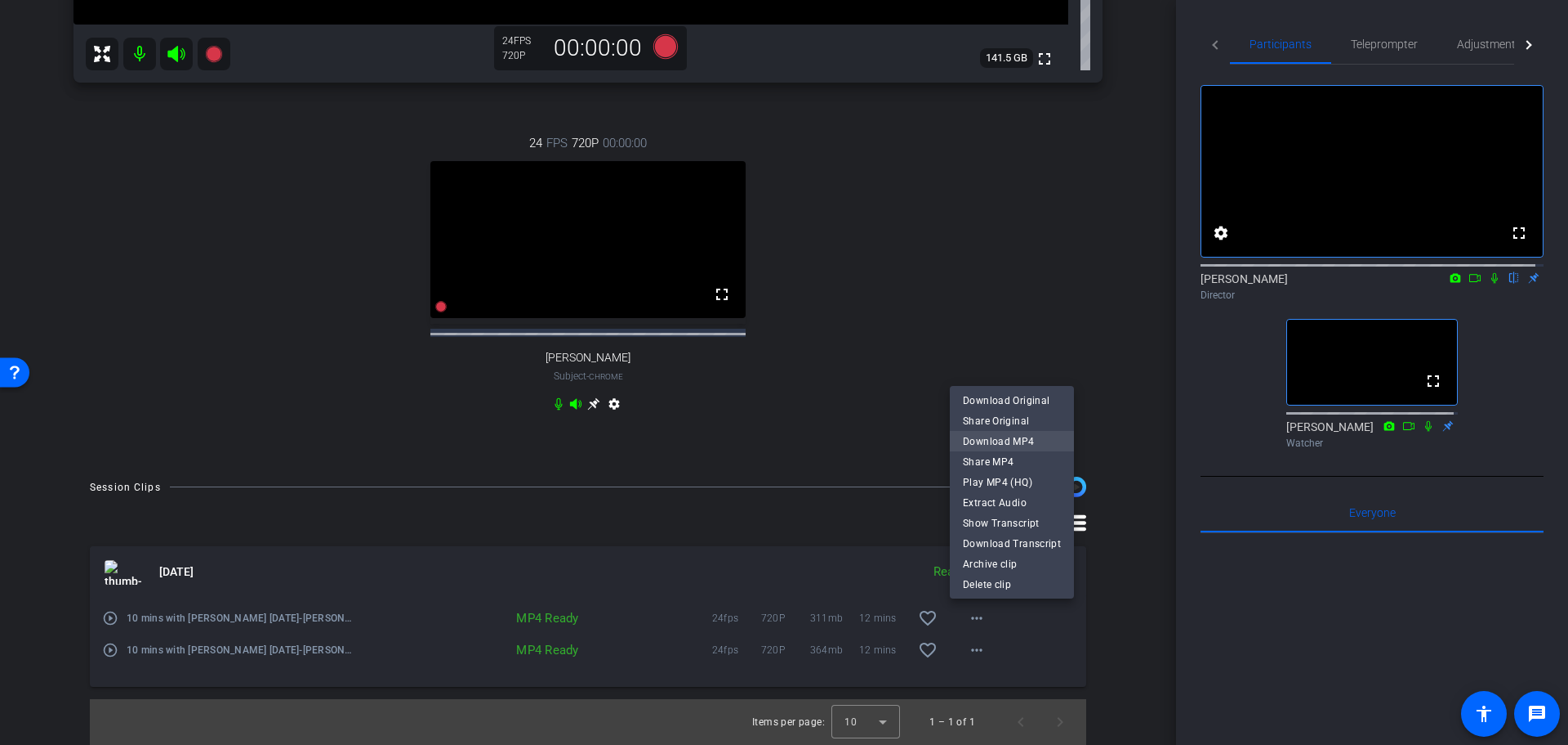
click at [1001, 436] on span "Download MP4" at bounding box center [1011, 441] width 98 height 20
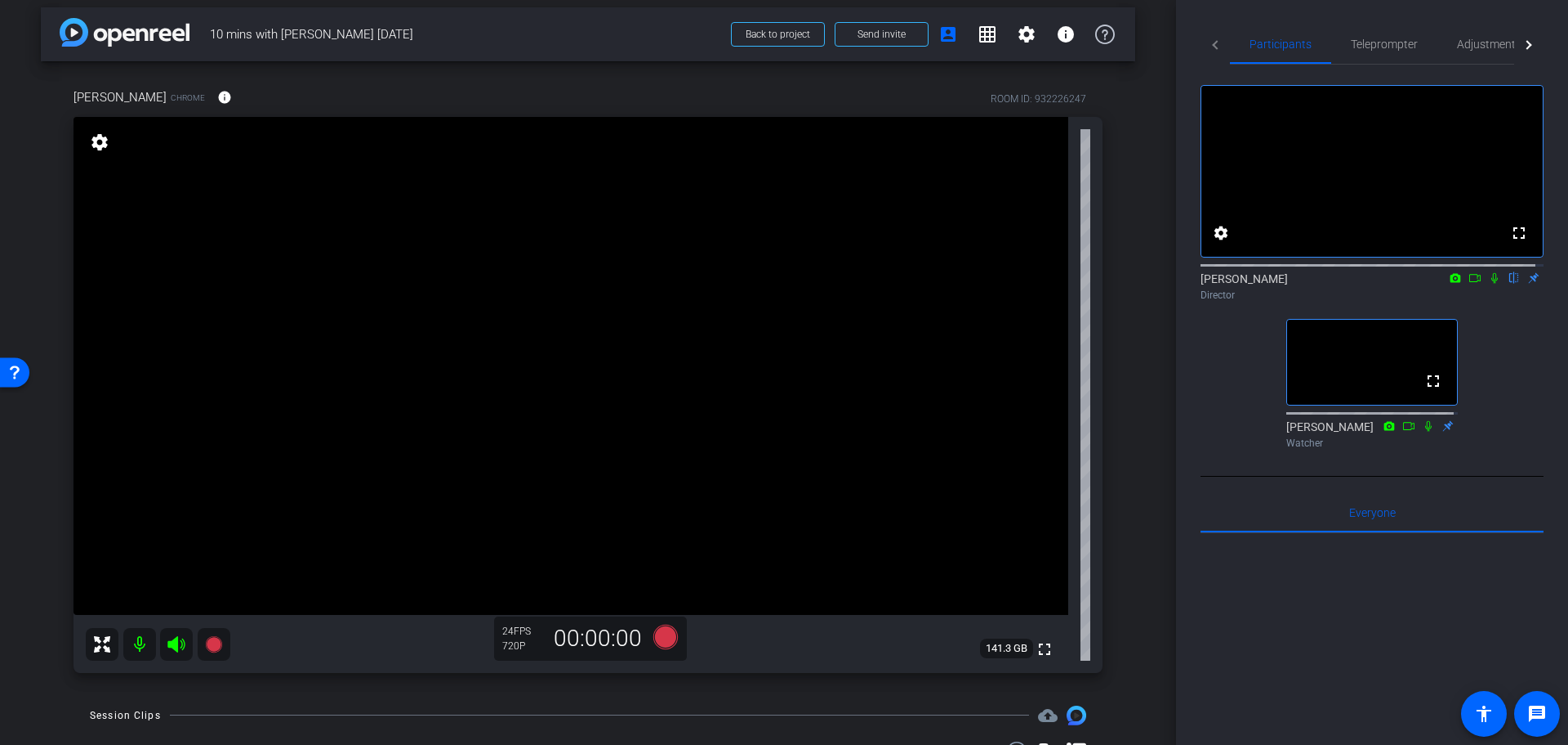
scroll to position [0, 0]
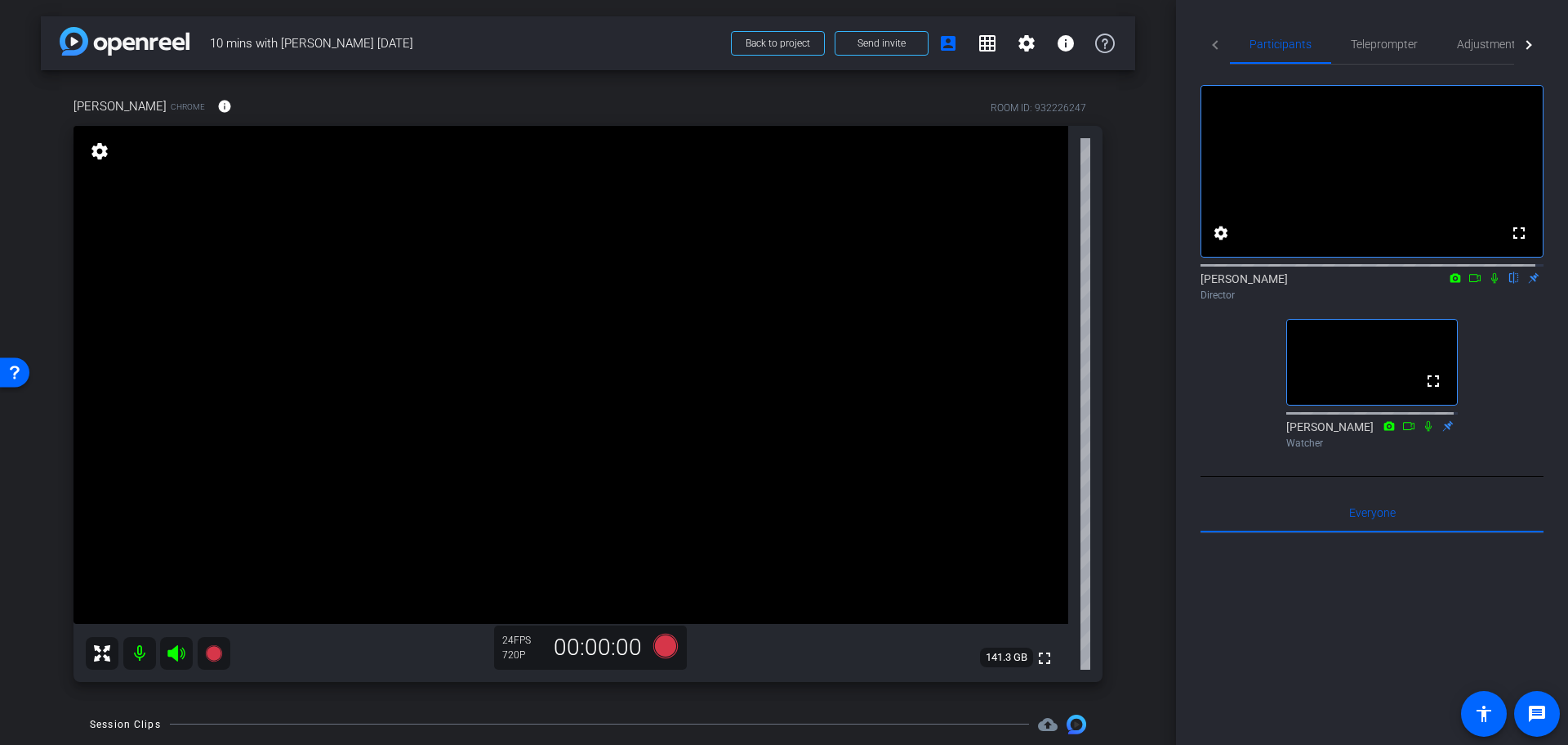
click at [1276, 612] on div at bounding box center [1372, 735] width 343 height 404
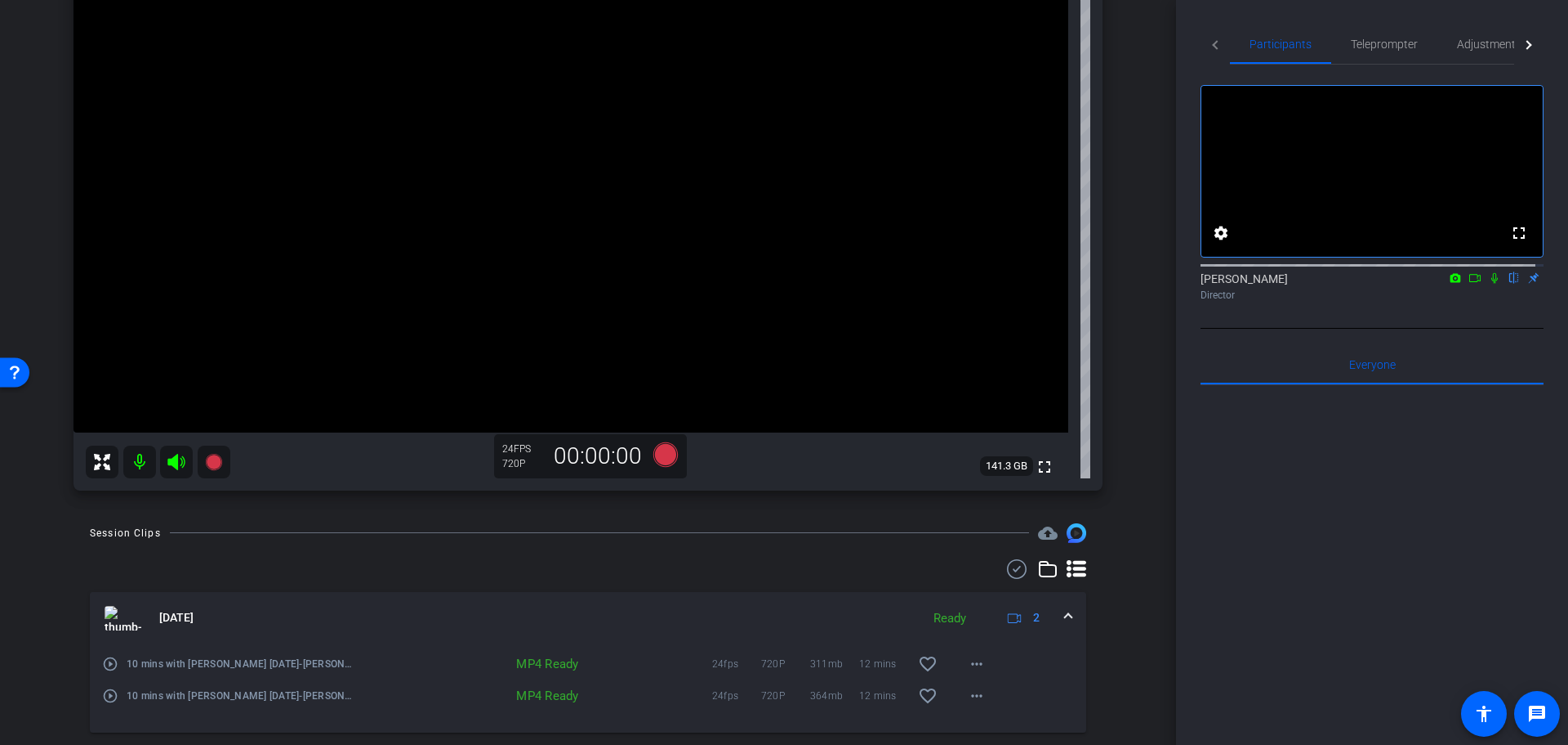
scroll to position [155, 0]
